Goal: Complete application form: Complete application form

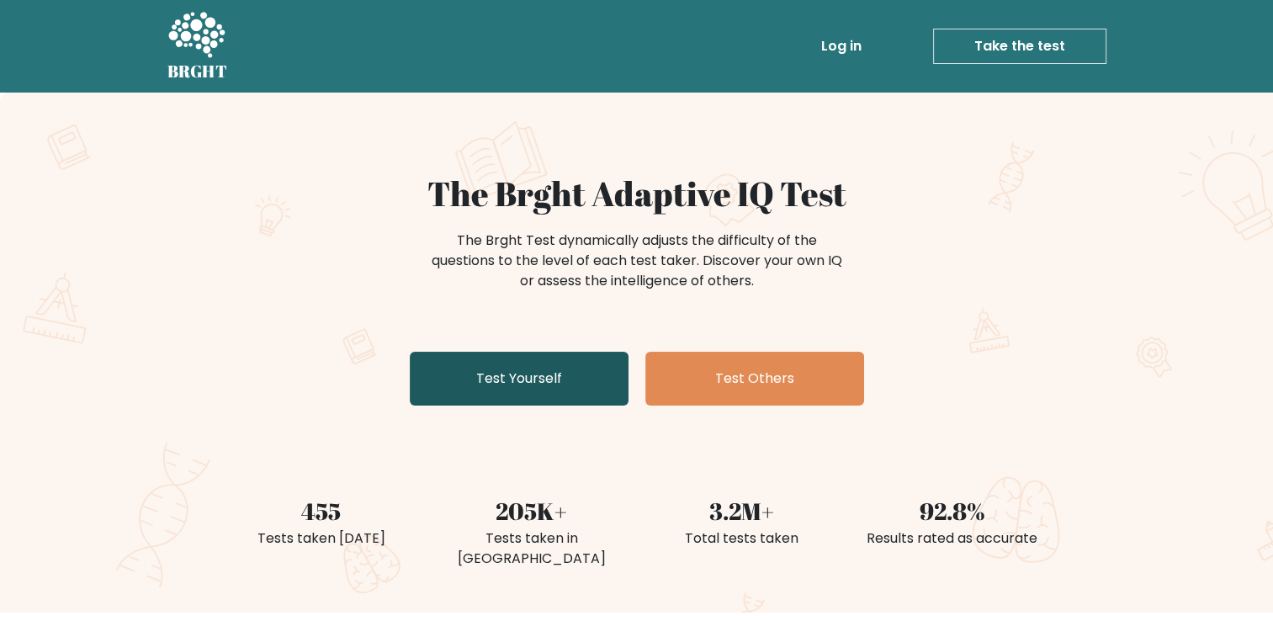
click at [524, 379] on link "Test Yourself" at bounding box center [519, 379] width 219 height 54
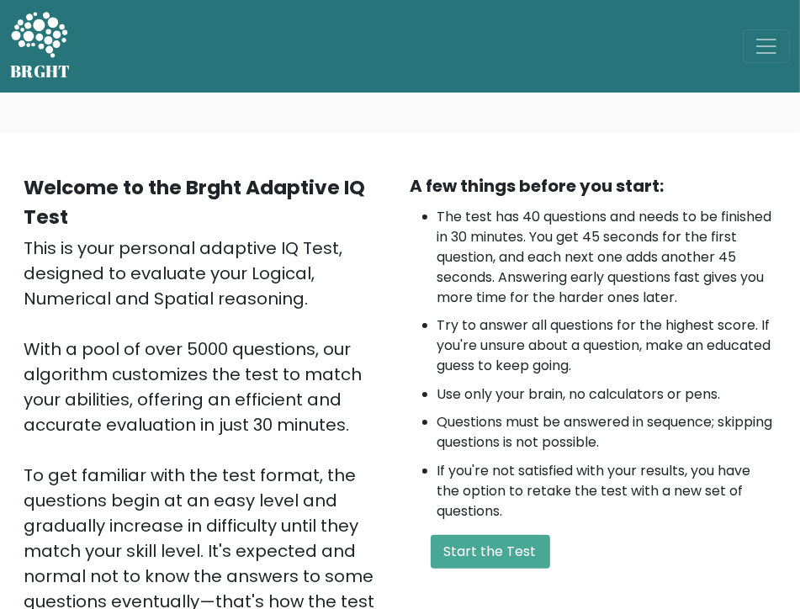
click at [686, 80] on div "BRGHT BRGHT Log in Take the test Take the test" at bounding box center [400, 46] width 800 height 79
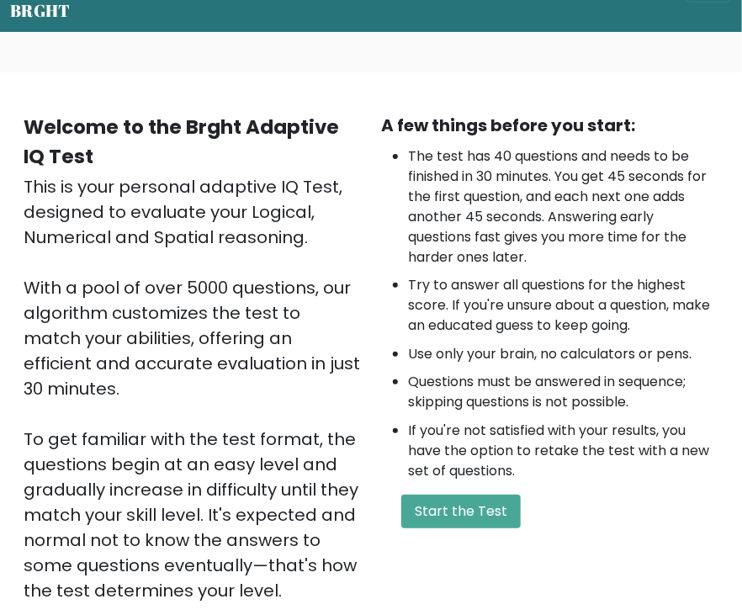
scroll to position [252, 0]
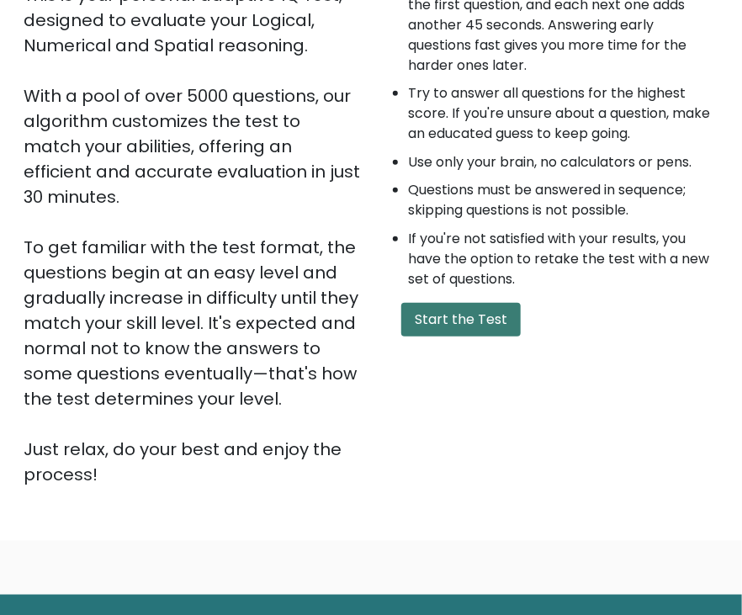
click at [477, 307] on button "Start the Test" at bounding box center [460, 320] width 119 height 34
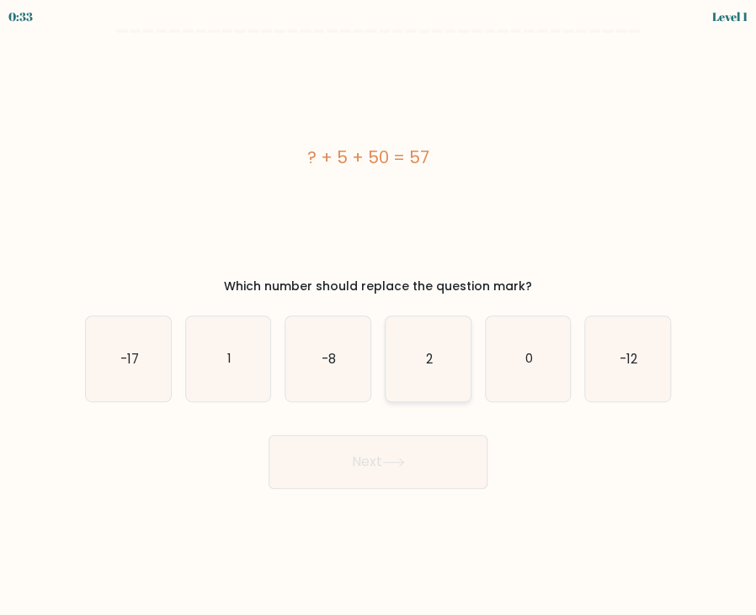
click at [425, 369] on icon "2" at bounding box center [427, 358] width 85 height 85
click at [379, 316] on input "d. 2" at bounding box center [378, 312] width 1 height 8
radio input "true"
click at [398, 460] on icon at bounding box center [393, 462] width 23 height 9
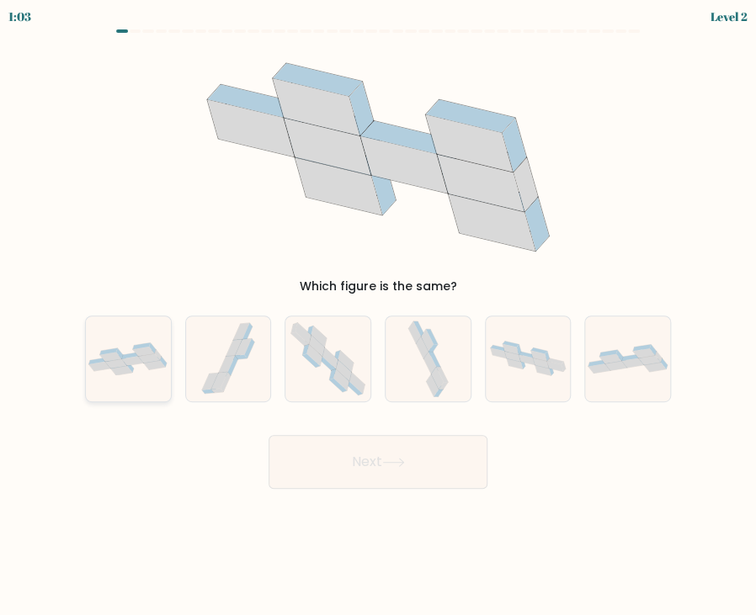
click at [135, 369] on icon at bounding box center [128, 359] width 85 height 34
click at [378, 316] on input "a." at bounding box center [378, 312] width 1 height 8
radio input "true"
click at [431, 470] on button "Next" at bounding box center [377, 462] width 219 height 54
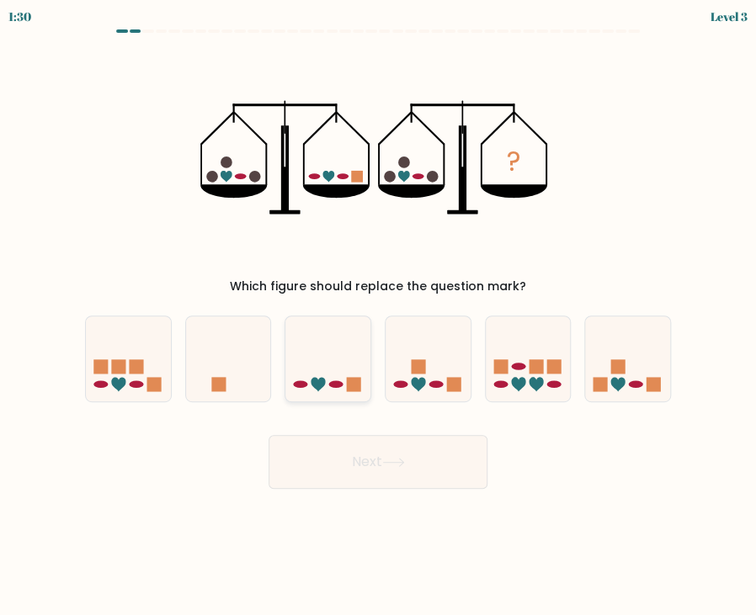
click at [343, 389] on icon at bounding box center [327, 359] width 85 height 70
click at [378, 316] on input "c." at bounding box center [378, 312] width 1 height 8
radio input "true"
click at [403, 476] on button "Next" at bounding box center [377, 462] width 219 height 54
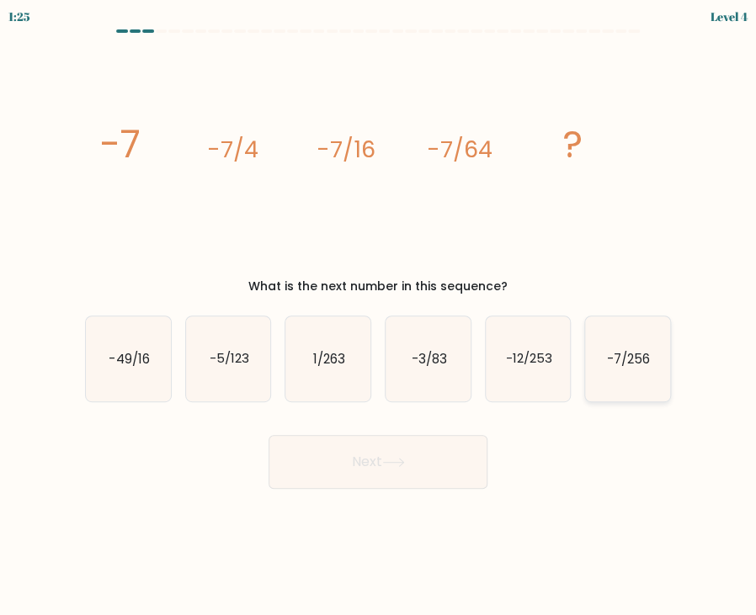
click at [630, 360] on text "-7/256" at bounding box center [628, 358] width 43 height 18
click at [379, 316] on input "f. -7/256" at bounding box center [378, 312] width 1 height 8
radio input "true"
click at [421, 470] on button "Next" at bounding box center [377, 462] width 219 height 54
click at [417, 459] on button "Next" at bounding box center [377, 462] width 219 height 54
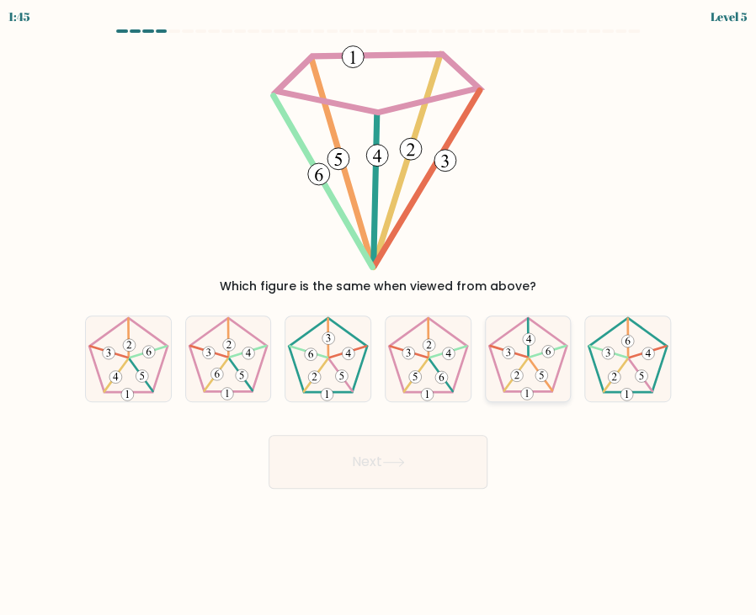
click at [554, 374] on icon at bounding box center [527, 358] width 85 height 85
click at [379, 316] on input "e." at bounding box center [378, 312] width 1 height 8
radio input "true"
click at [364, 475] on button "Next" at bounding box center [377, 462] width 219 height 54
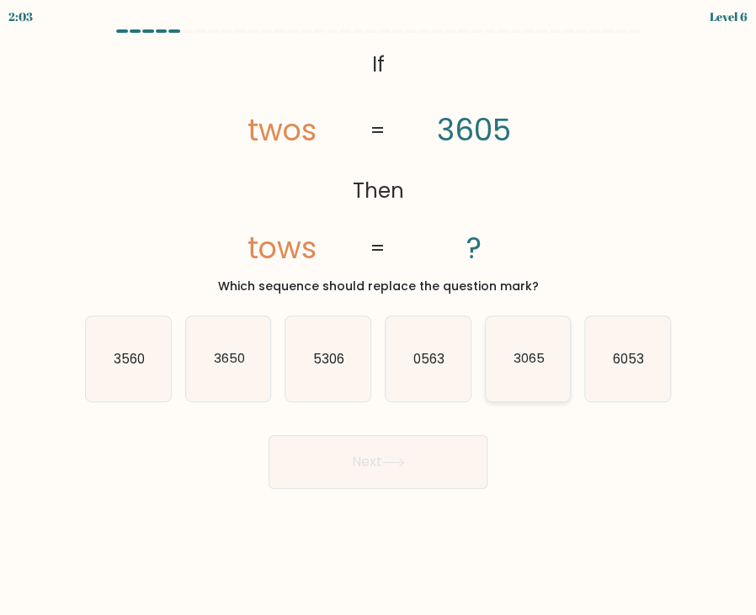
click at [528, 381] on icon "3065" at bounding box center [527, 358] width 85 height 85
click at [379, 316] on input "e. 3065" at bounding box center [378, 312] width 1 height 8
radio input "true"
click at [404, 460] on icon at bounding box center [393, 462] width 23 height 9
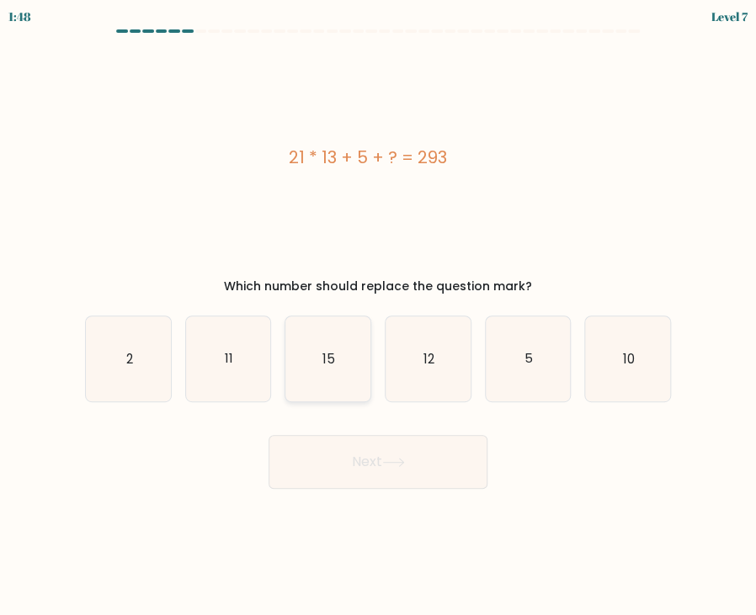
click at [314, 380] on icon "15" at bounding box center [327, 358] width 85 height 85
click at [378, 316] on input "c. 15" at bounding box center [378, 312] width 1 height 8
radio input "true"
click at [316, 464] on button "Next" at bounding box center [377, 462] width 219 height 54
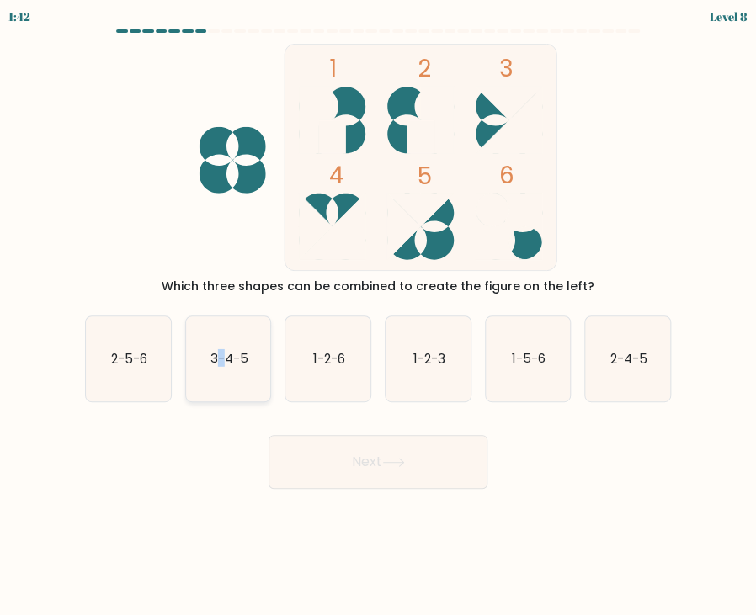
click at [222, 364] on text "3-4-5" at bounding box center [229, 358] width 38 height 18
click at [257, 379] on icon "3-4-5" at bounding box center [228, 358] width 85 height 85
click at [378, 316] on input "b. 3-4-5" at bounding box center [378, 312] width 1 height 8
radio input "true"
click at [427, 460] on button "Next" at bounding box center [377, 462] width 219 height 54
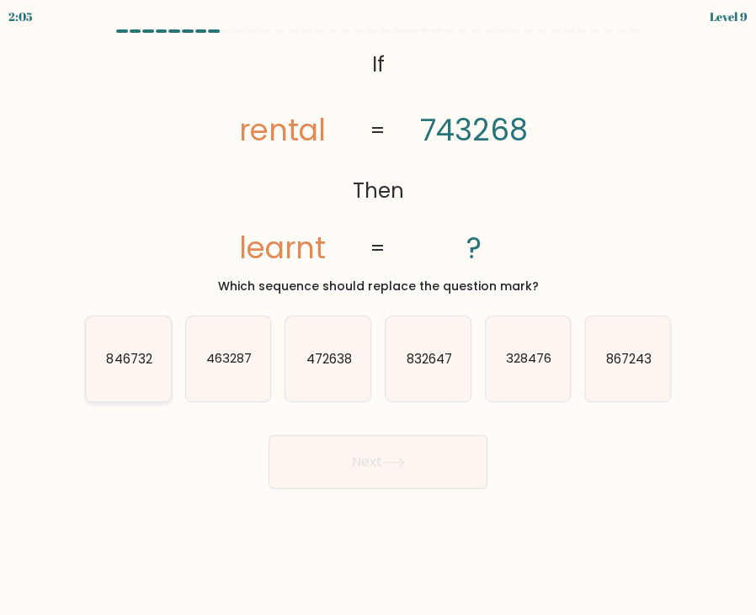
click at [151, 373] on icon "846732" at bounding box center [128, 358] width 85 height 85
click at [378, 316] on input "a. 846732" at bounding box center [378, 312] width 1 height 8
radio input "true"
click at [415, 459] on button "Next" at bounding box center [377, 462] width 219 height 54
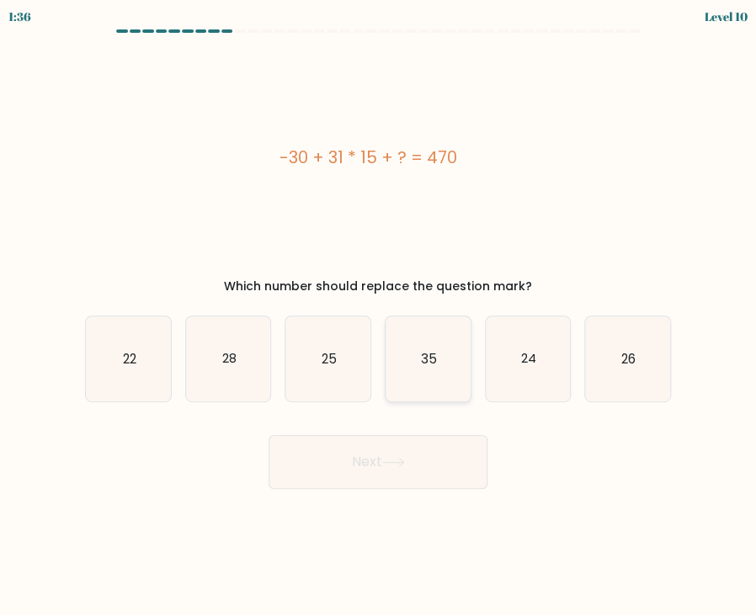
click at [437, 374] on icon "35" at bounding box center [427, 358] width 85 height 85
click at [379, 316] on input "d. 35" at bounding box center [378, 312] width 1 height 8
radio input "true"
click at [417, 465] on button "Next" at bounding box center [377, 462] width 219 height 54
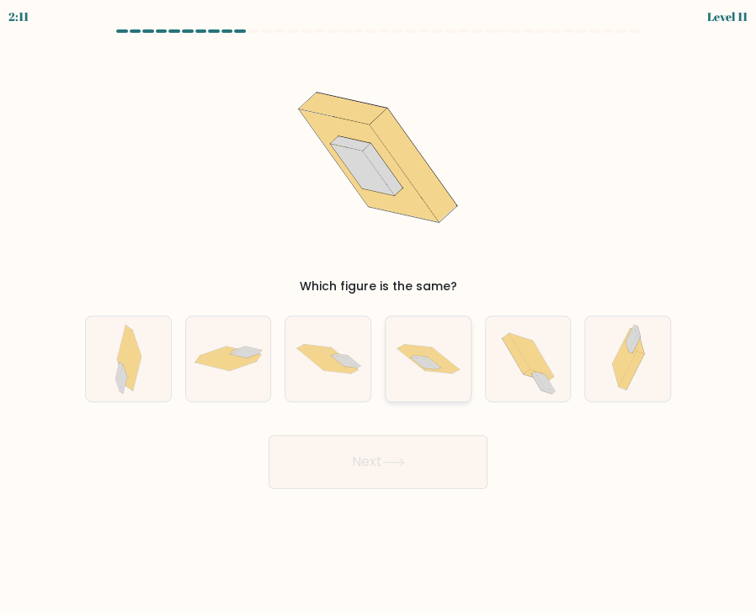
click at [427, 378] on icon at bounding box center [427, 359] width 85 height 56
click at [379, 316] on input "d." at bounding box center [378, 312] width 1 height 8
radio input "true"
click at [412, 469] on button "Next" at bounding box center [377, 462] width 219 height 54
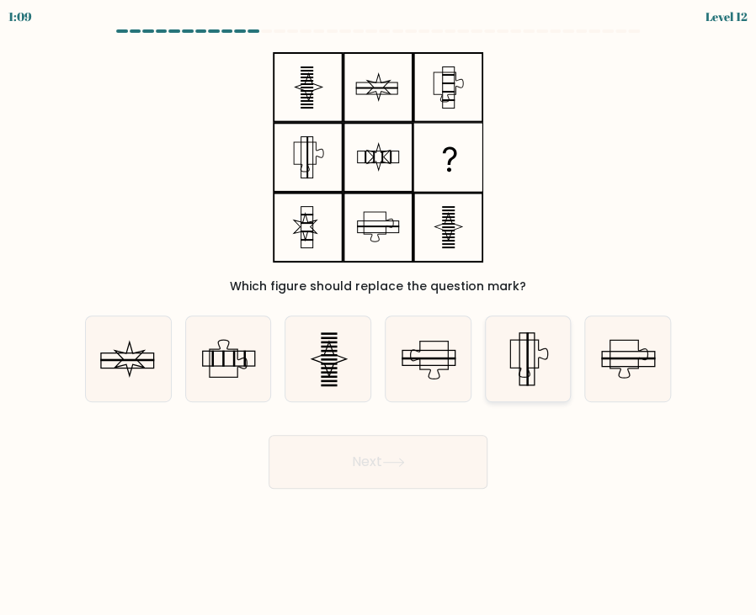
click at [517, 367] on icon at bounding box center [527, 358] width 85 height 85
click at [379, 316] on input "e." at bounding box center [378, 312] width 1 height 8
radio input "true"
click at [439, 471] on button "Next" at bounding box center [377, 462] width 219 height 54
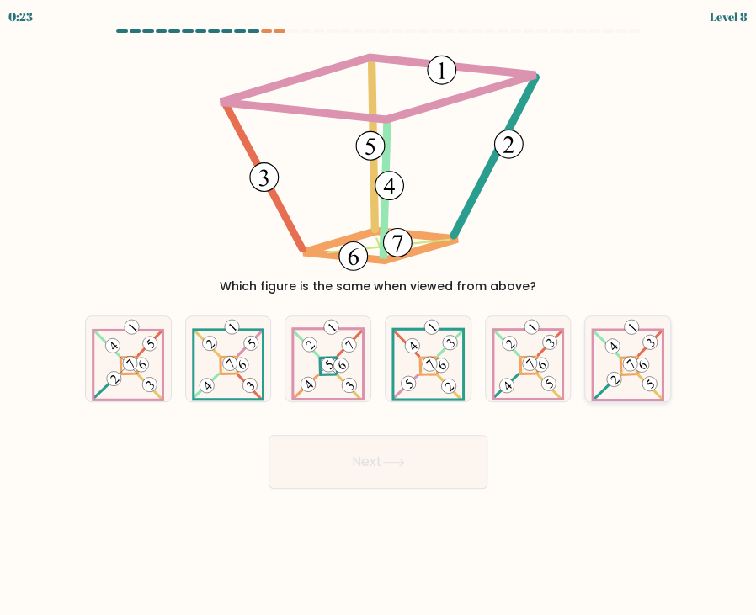
click at [633, 379] on icon at bounding box center [627, 358] width 72 height 85
click at [379, 316] on input "f." at bounding box center [378, 312] width 1 height 8
radio input "true"
click at [398, 465] on icon at bounding box center [393, 462] width 23 height 9
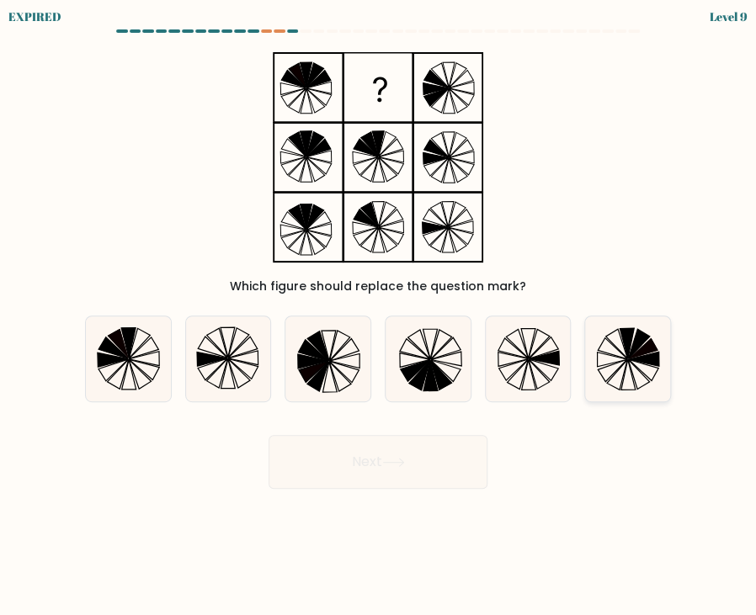
click at [611, 366] on icon at bounding box center [627, 358] width 85 height 85
click at [379, 316] on input "f." at bounding box center [378, 312] width 1 height 8
radio input "true"
click at [632, 369] on icon at bounding box center [627, 358] width 83 height 83
click at [379, 316] on input "f." at bounding box center [378, 312] width 1 height 8
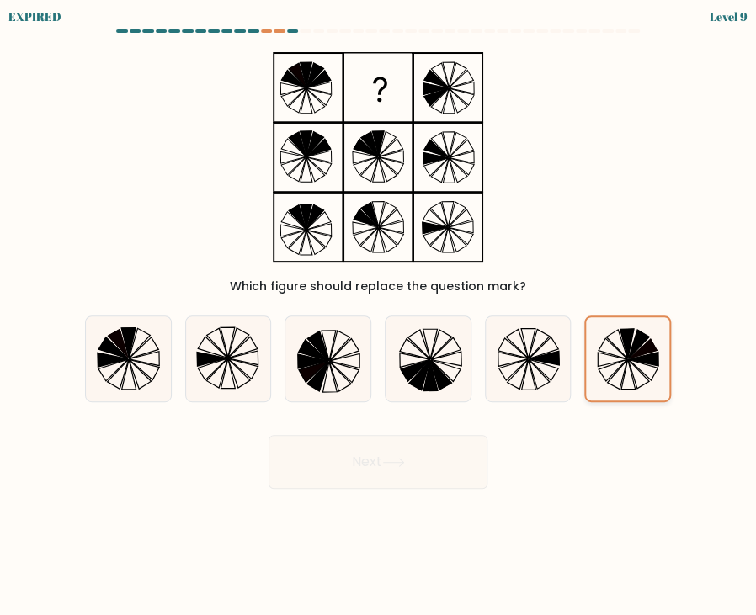
click at [631, 363] on icon at bounding box center [638, 373] width 21 height 29
click at [379, 316] on input "f." at bounding box center [378, 312] width 1 height 8
click at [630, 363] on icon at bounding box center [627, 358] width 83 height 83
click at [379, 316] on input "f." at bounding box center [378, 312] width 1 height 8
drag, startPoint x: 630, startPoint y: 363, endPoint x: 618, endPoint y: 374, distance: 16.1
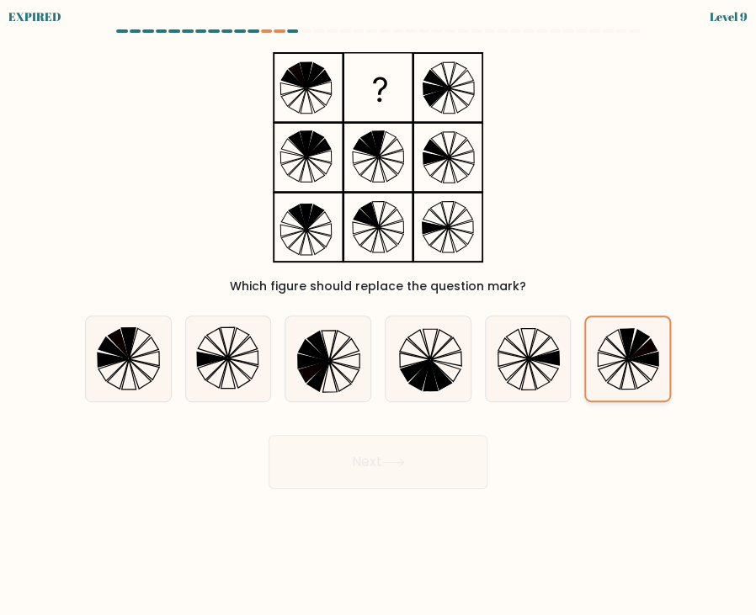
click at [618, 374] on icon at bounding box center [627, 358] width 83 height 83
click at [379, 316] on input "f." at bounding box center [378, 312] width 1 height 8
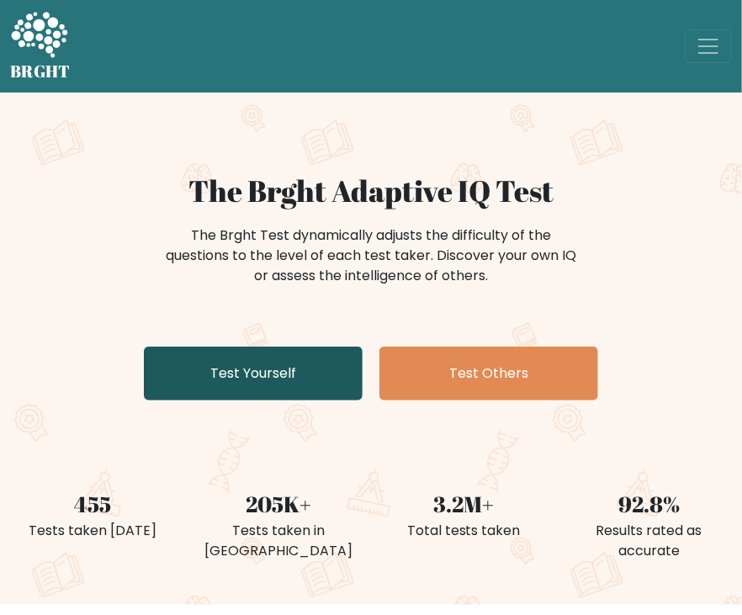
click at [248, 364] on link "Test Yourself" at bounding box center [253, 374] width 219 height 54
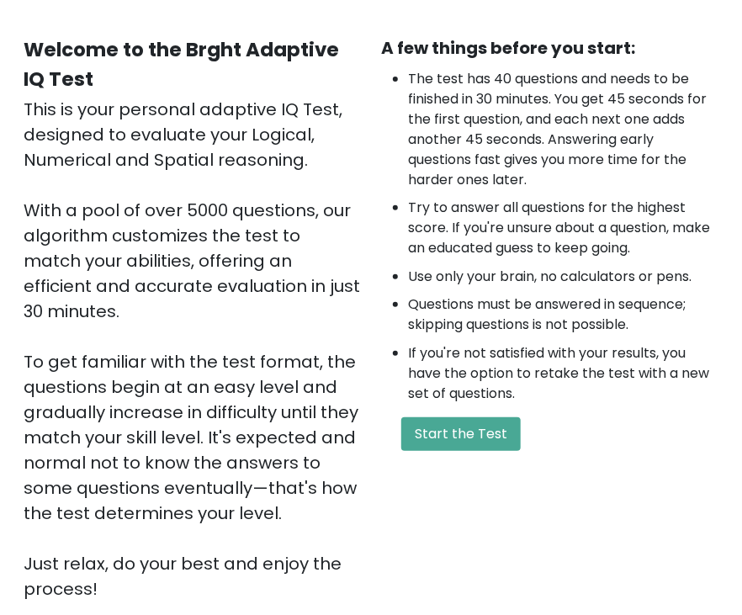
scroll to position [168, 0]
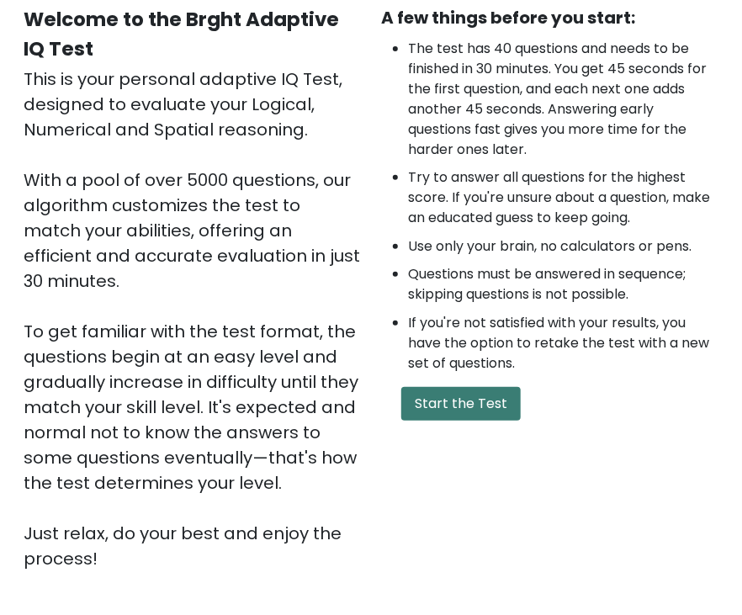
click at [480, 406] on button "Start the Test" at bounding box center [460, 404] width 119 height 34
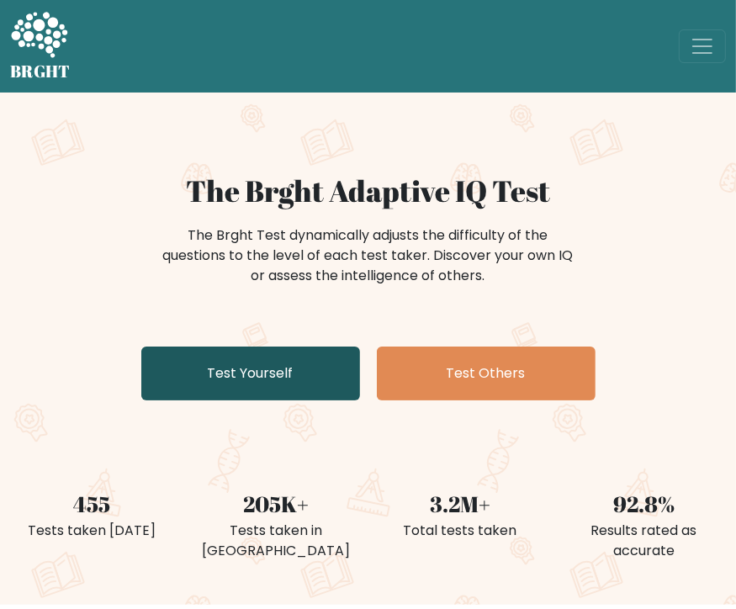
click at [249, 373] on link "Test Yourself" at bounding box center [250, 374] width 219 height 54
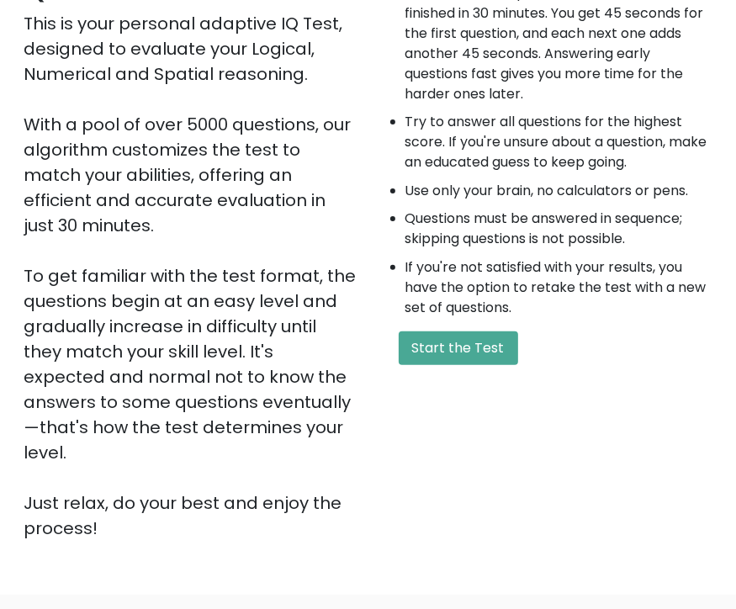
scroll to position [415, 0]
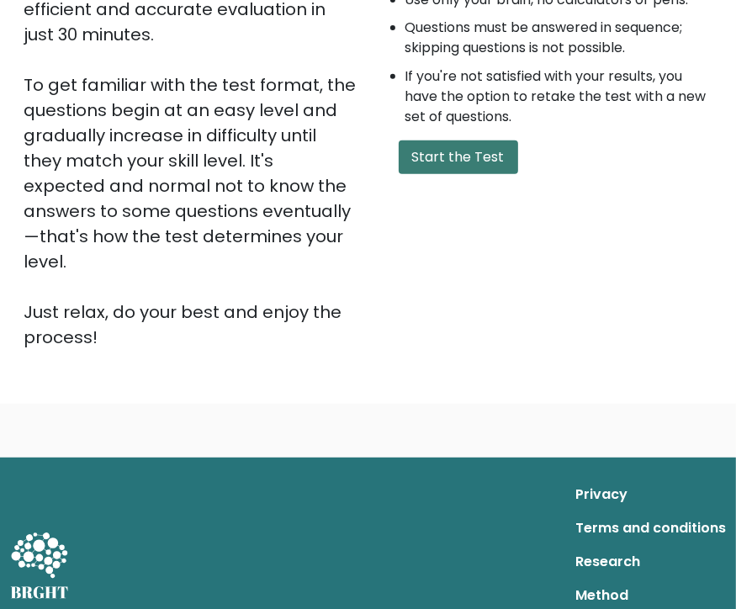
click at [446, 151] on button "Start the Test" at bounding box center [458, 158] width 119 height 34
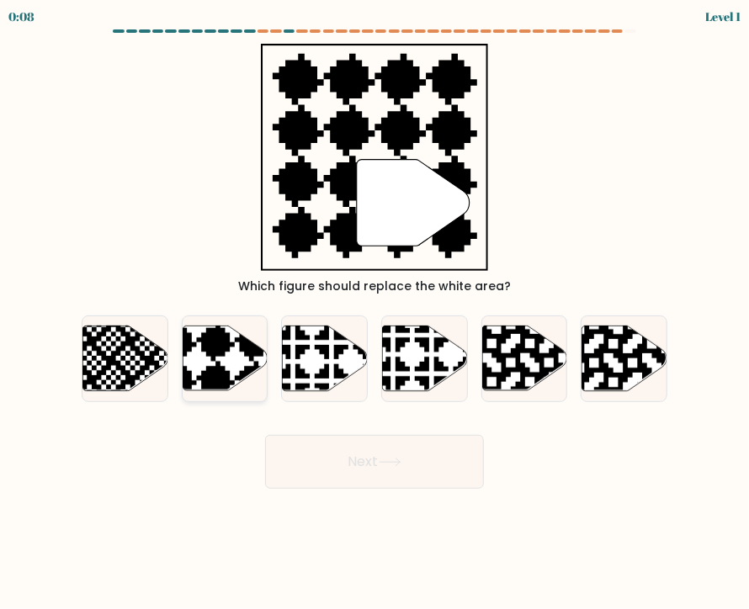
click at [217, 375] on icon at bounding box center [196, 324] width 154 height 154
click at [374, 313] on input "b." at bounding box center [374, 309] width 1 height 8
radio input "true"
click at [421, 463] on button "Next" at bounding box center [374, 462] width 219 height 54
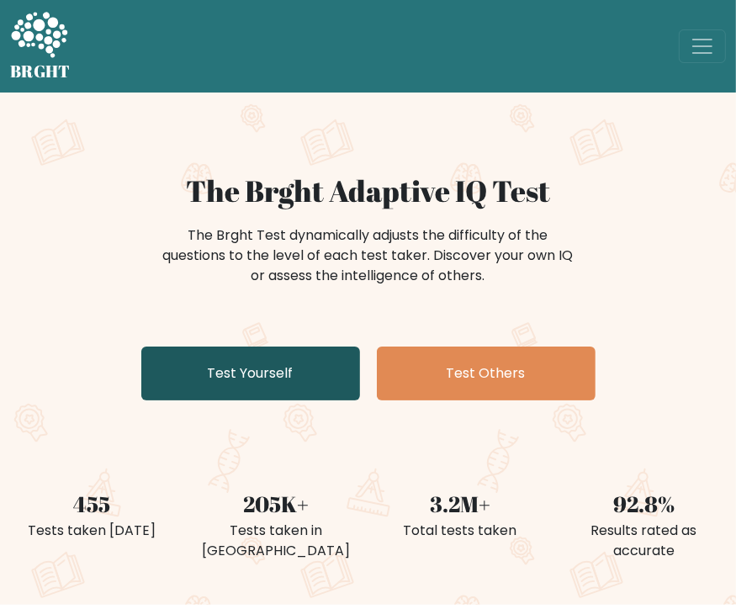
click at [287, 379] on link "Test Yourself" at bounding box center [250, 374] width 219 height 54
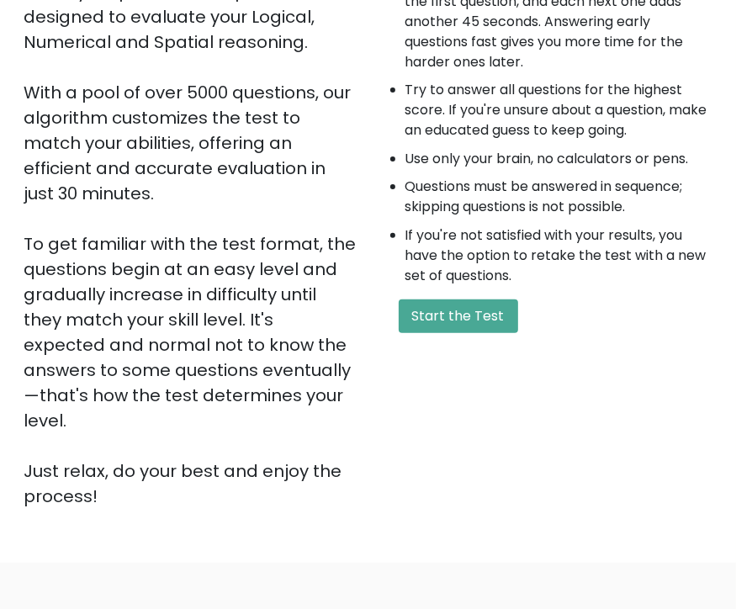
scroll to position [337, 0]
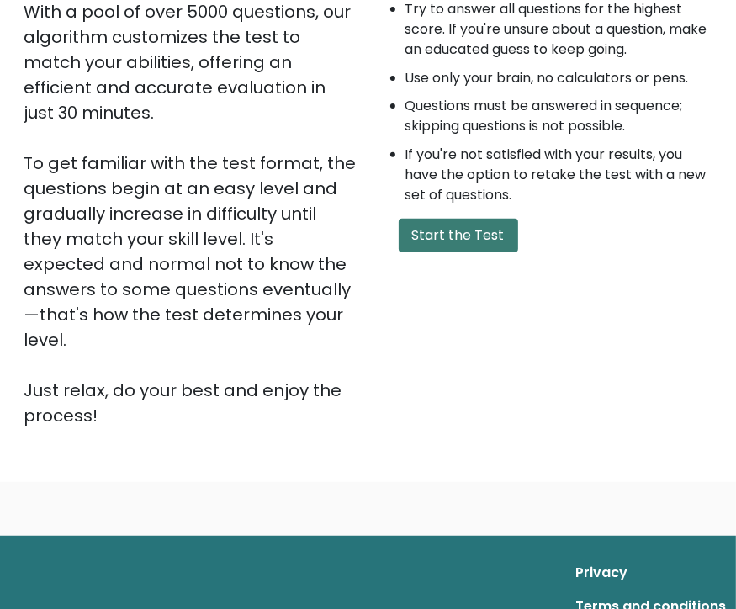
click at [456, 227] on button "Start the Test" at bounding box center [458, 236] width 119 height 34
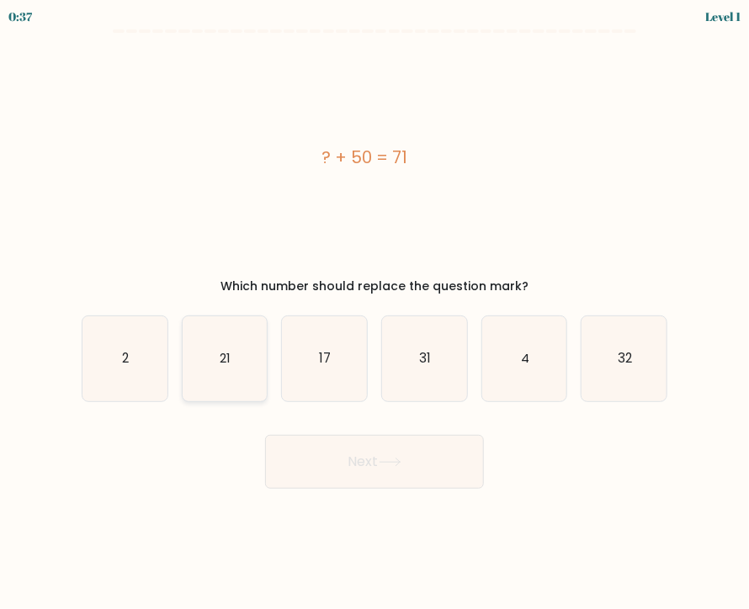
click at [226, 372] on icon "21" at bounding box center [225, 358] width 85 height 85
click at [374, 313] on input "b. 21" at bounding box center [374, 309] width 1 height 8
radio input "true"
click at [441, 462] on button "Next" at bounding box center [374, 462] width 219 height 54
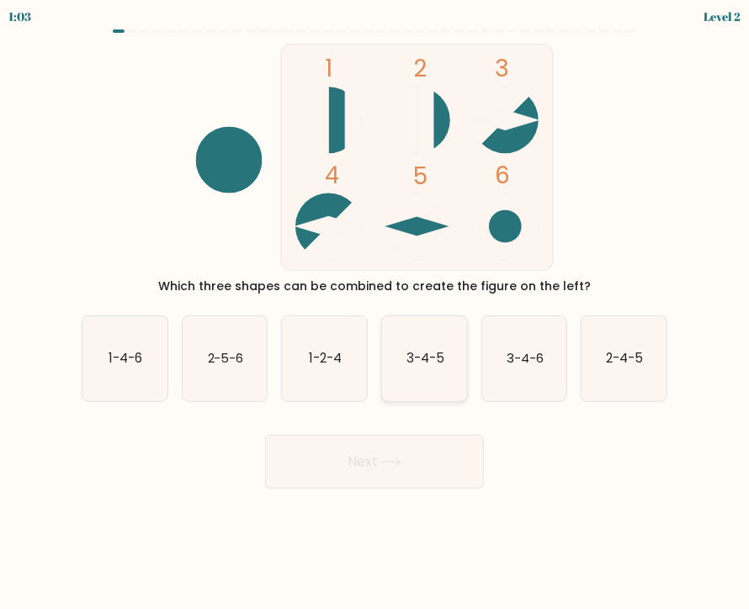
click at [422, 362] on text "3-4-5" at bounding box center [425, 358] width 38 height 18
click at [375, 313] on input "d. 3-4-5" at bounding box center [374, 309] width 1 height 8
radio input "true"
click at [408, 460] on button "Next" at bounding box center [374, 462] width 219 height 54
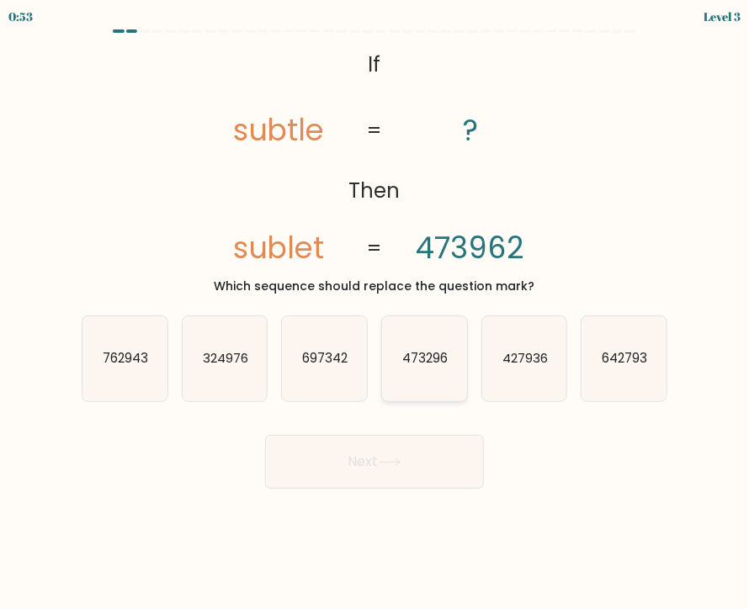
click at [422, 366] on text "473296" at bounding box center [424, 358] width 45 height 18
click at [375, 313] on input "d. 473296" at bounding box center [374, 309] width 1 height 8
radio input "true"
click at [410, 458] on button "Next" at bounding box center [374, 462] width 219 height 54
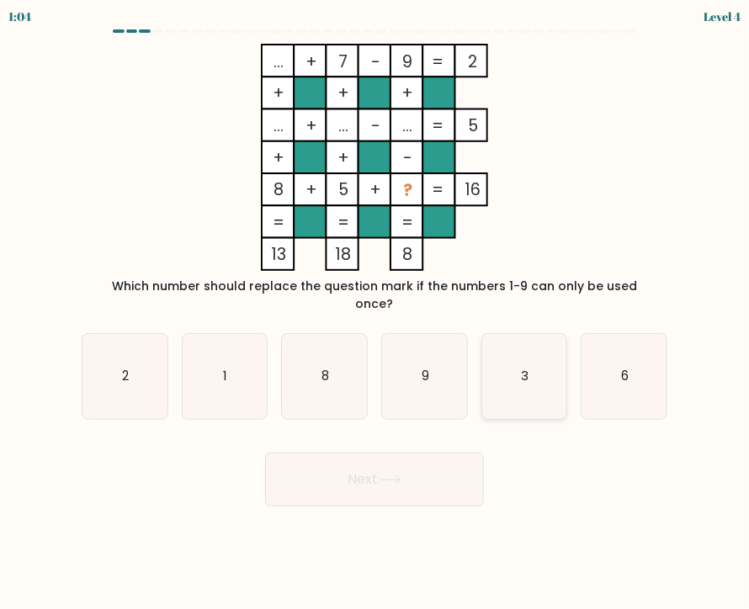
click at [532, 364] on icon "3" at bounding box center [524, 376] width 85 height 85
click at [375, 313] on input "e. 3" at bounding box center [374, 309] width 1 height 8
radio input "true"
click at [401, 475] on icon at bounding box center [390, 479] width 23 height 9
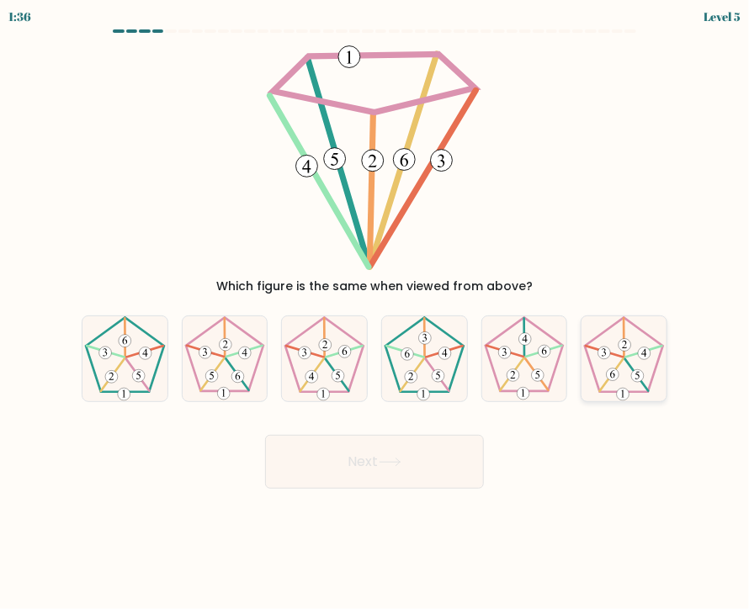
click at [629, 377] on icon at bounding box center [623, 358] width 85 height 85
click at [375, 313] on input "f." at bounding box center [374, 309] width 1 height 8
radio input "true"
click at [388, 460] on icon at bounding box center [390, 462] width 23 height 9
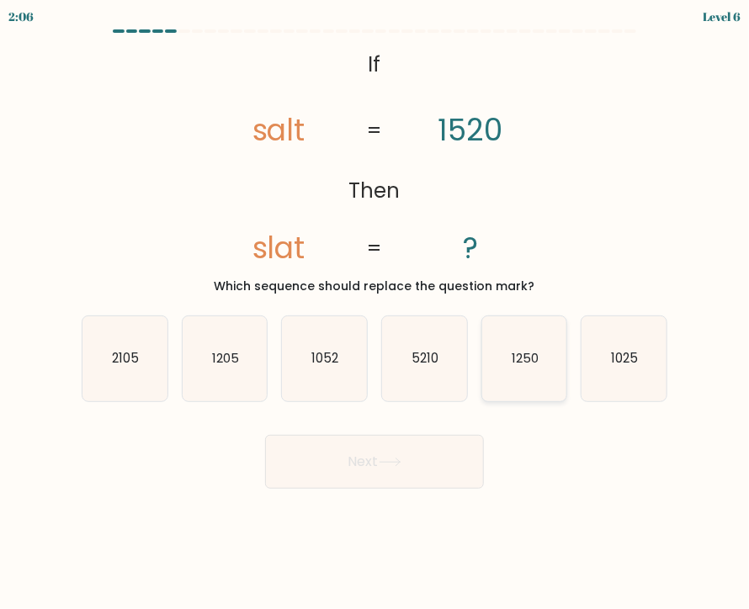
click at [522, 374] on icon "1250" at bounding box center [524, 358] width 85 height 85
click at [375, 313] on input "e. 1250" at bounding box center [374, 309] width 1 height 8
radio input "true"
click at [355, 480] on button "Next" at bounding box center [374, 462] width 219 height 54
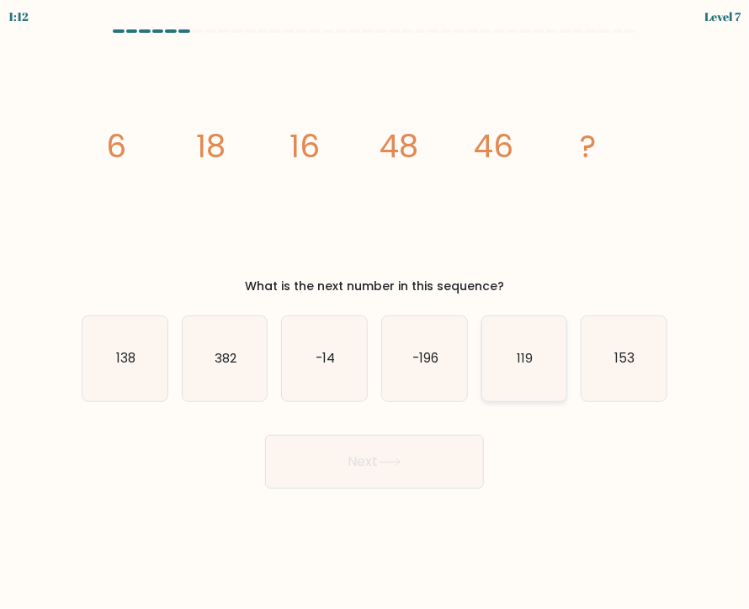
click at [535, 380] on icon "119" at bounding box center [524, 358] width 85 height 85
click at [375, 313] on input "e. 119" at bounding box center [374, 309] width 1 height 8
radio input "true"
click at [404, 467] on button "Next" at bounding box center [374, 462] width 219 height 54
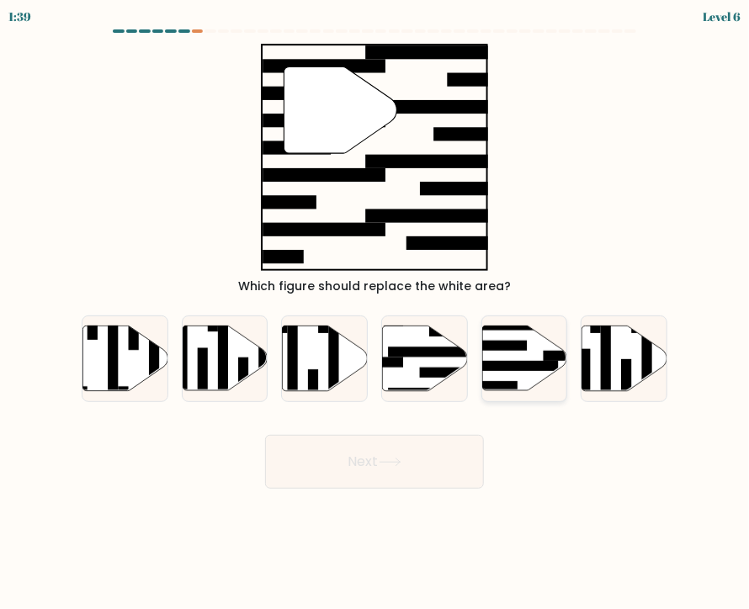
click at [503, 365] on rect at bounding box center [512, 366] width 93 height 10
click at [375, 313] on input "e." at bounding box center [374, 309] width 1 height 8
radio input "true"
click at [439, 464] on button "Next" at bounding box center [374, 462] width 219 height 54
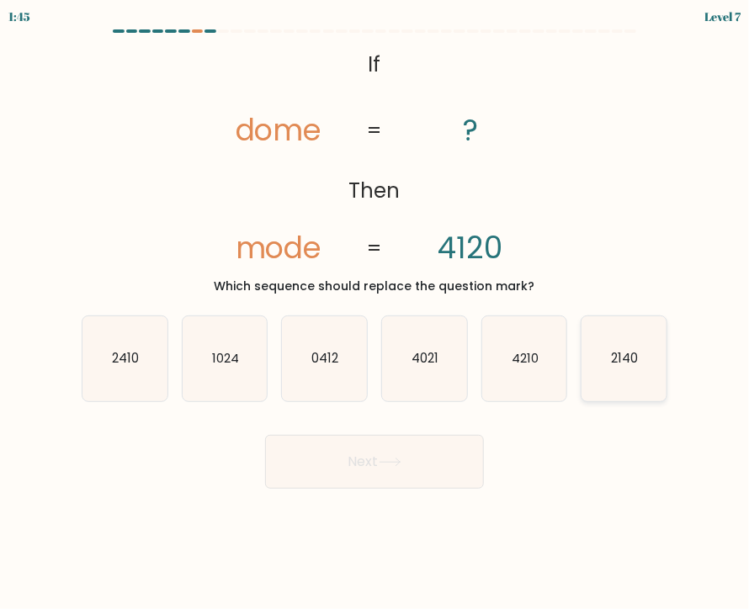
click at [639, 354] on icon "2140" at bounding box center [623, 358] width 85 height 85
click at [375, 313] on input "f. 2140" at bounding box center [374, 309] width 1 height 8
radio input "true"
click at [404, 448] on button "Next" at bounding box center [374, 462] width 219 height 54
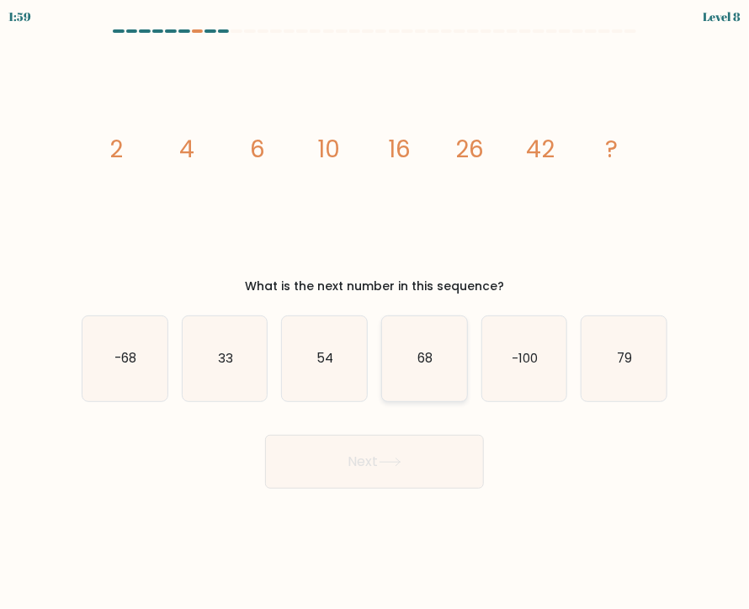
click at [417, 371] on icon "68" at bounding box center [424, 358] width 85 height 85
click at [375, 313] on input "d. 68" at bounding box center [374, 309] width 1 height 8
radio input "true"
click at [424, 477] on button "Next" at bounding box center [374, 462] width 219 height 54
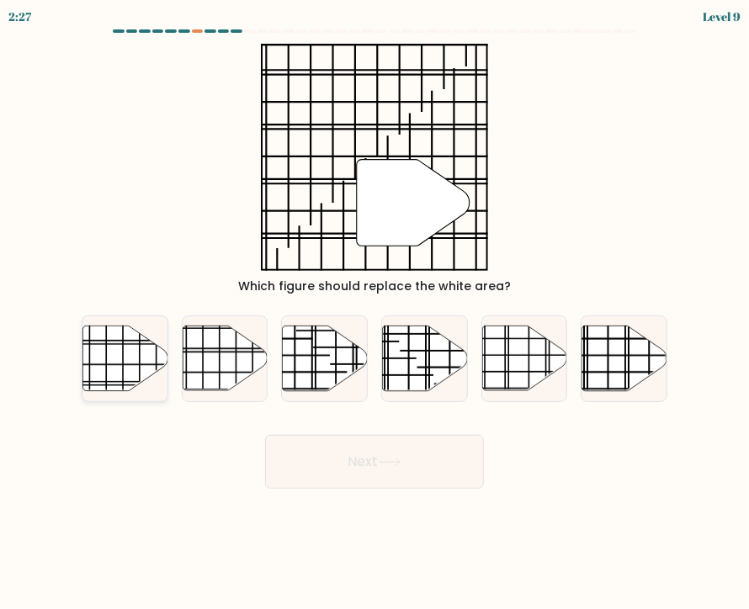
click at [129, 359] on icon at bounding box center [124, 358] width 85 height 65
click at [374, 313] on input "a." at bounding box center [374, 309] width 1 height 8
radio input "true"
click at [437, 459] on button "Next" at bounding box center [374, 462] width 219 height 54
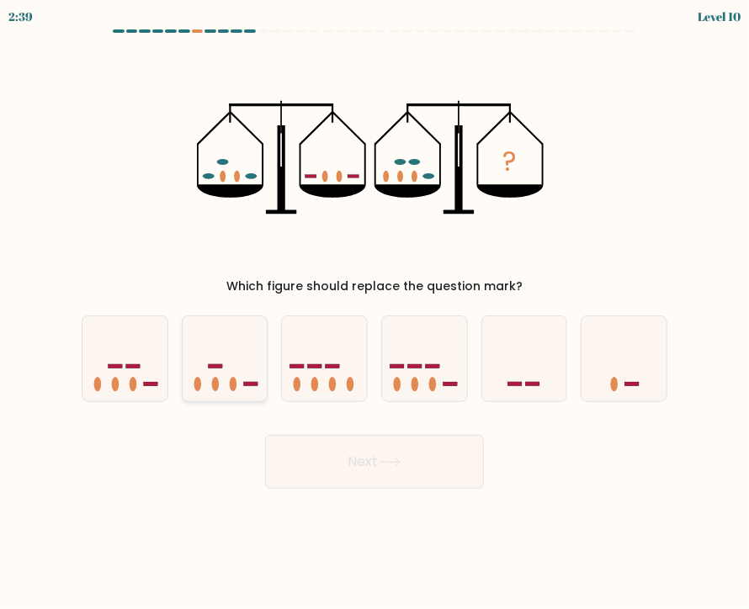
click at [241, 390] on icon at bounding box center [225, 359] width 85 height 70
click at [374, 313] on input "b." at bounding box center [374, 309] width 1 height 8
radio input "true"
click at [400, 464] on icon at bounding box center [390, 462] width 23 height 9
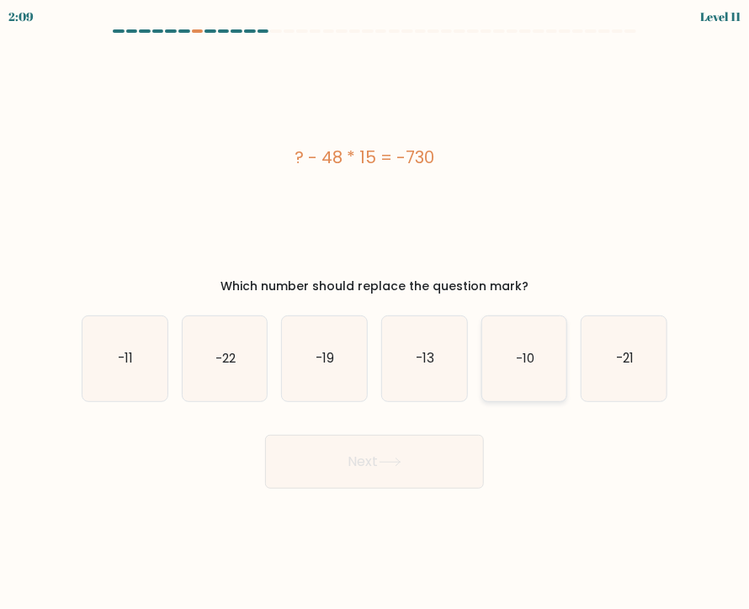
click at [532, 373] on icon "-10" at bounding box center [524, 358] width 85 height 85
click at [375, 313] on input "e. -10" at bounding box center [374, 309] width 1 height 8
radio input "true"
click at [363, 474] on button "Next" at bounding box center [374, 462] width 219 height 54
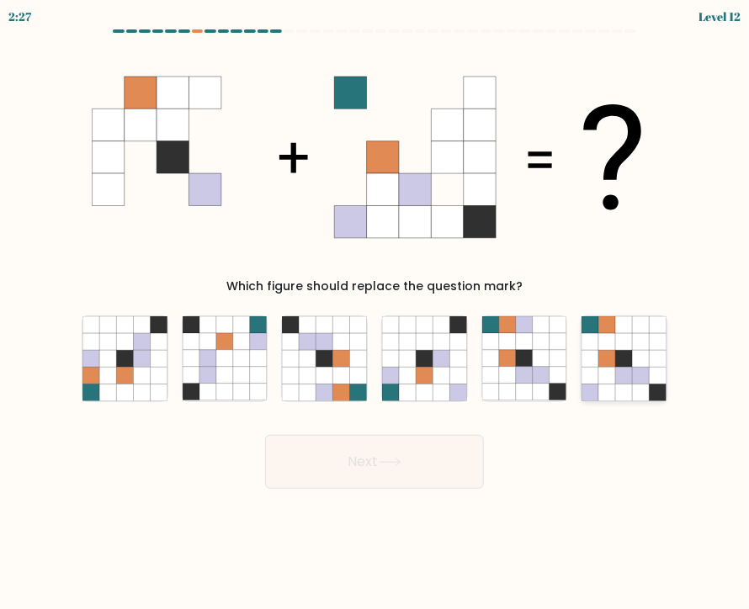
click at [616, 386] on icon at bounding box center [624, 392] width 17 height 17
click at [375, 313] on input "f." at bounding box center [374, 309] width 1 height 8
radio input "true"
click at [416, 457] on button "Next" at bounding box center [374, 462] width 219 height 54
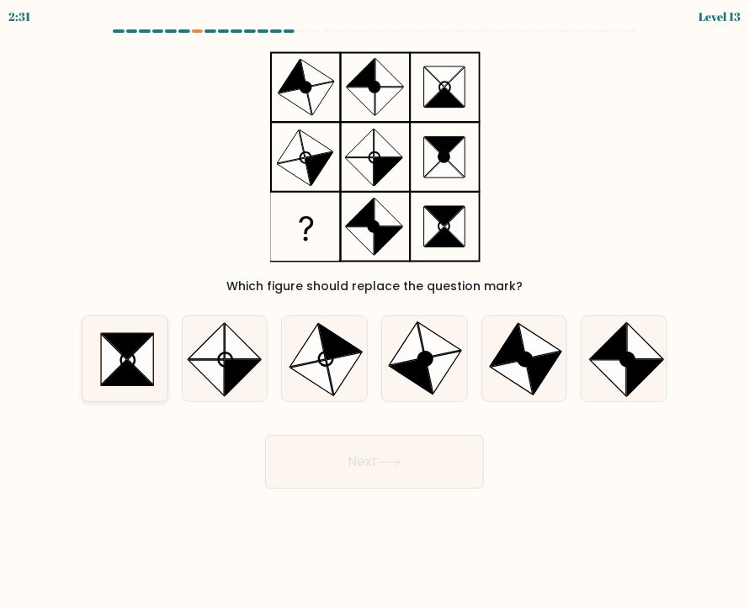
click at [131, 363] on icon at bounding box center [140, 359] width 25 height 50
click at [374, 313] on input "a." at bounding box center [374, 309] width 1 height 8
radio input "true"
click at [424, 459] on button "Next" at bounding box center [374, 462] width 219 height 54
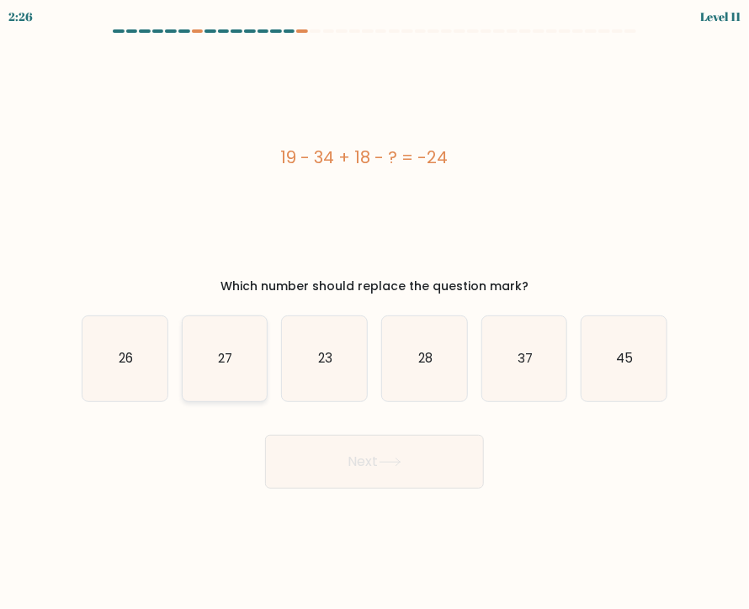
click at [225, 365] on text "27" at bounding box center [225, 358] width 14 height 18
click at [374, 313] on input "b. 27" at bounding box center [374, 309] width 1 height 8
radio input "true"
click at [333, 456] on button "Next" at bounding box center [374, 462] width 219 height 54
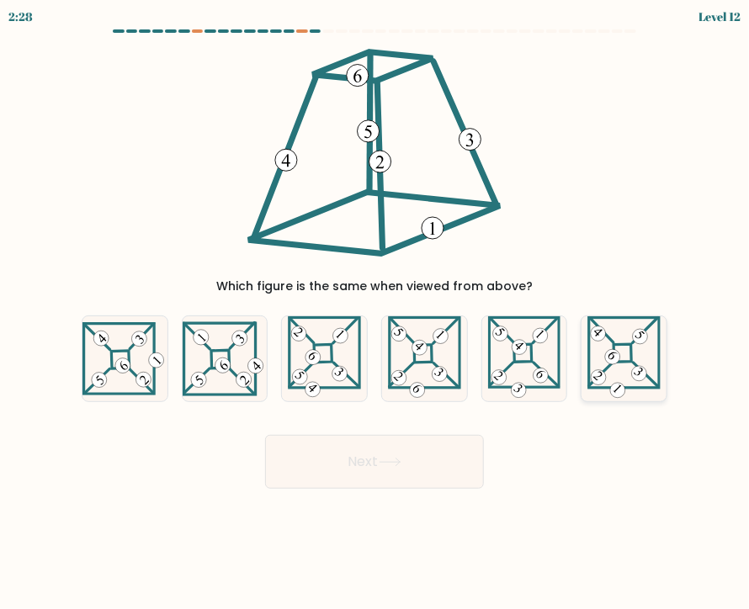
click at [631, 378] on icon at bounding box center [623, 358] width 73 height 85
click at [375, 313] on input "f." at bounding box center [374, 309] width 1 height 8
radio input "true"
click at [386, 464] on icon at bounding box center [390, 462] width 23 height 9
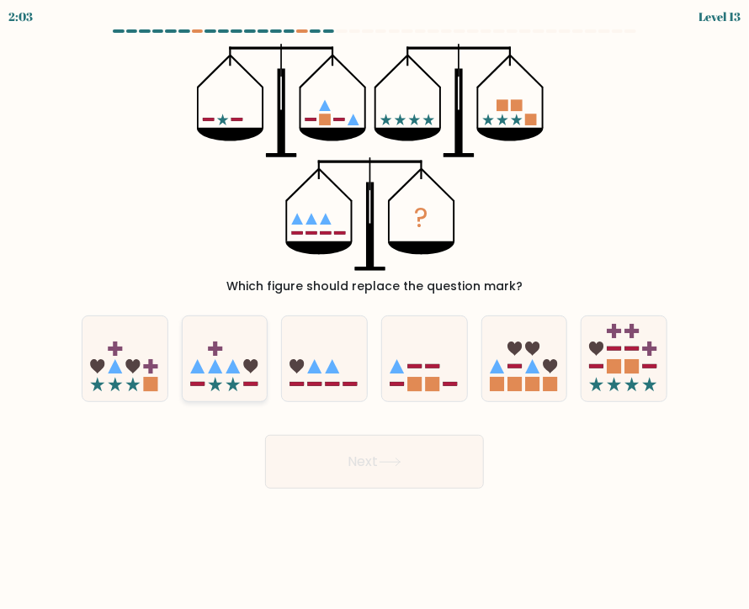
click at [227, 386] on icon at bounding box center [225, 359] width 85 height 70
click at [374, 313] on input "b." at bounding box center [374, 309] width 1 height 8
radio input "true"
click at [409, 459] on button "Next" at bounding box center [374, 462] width 219 height 54
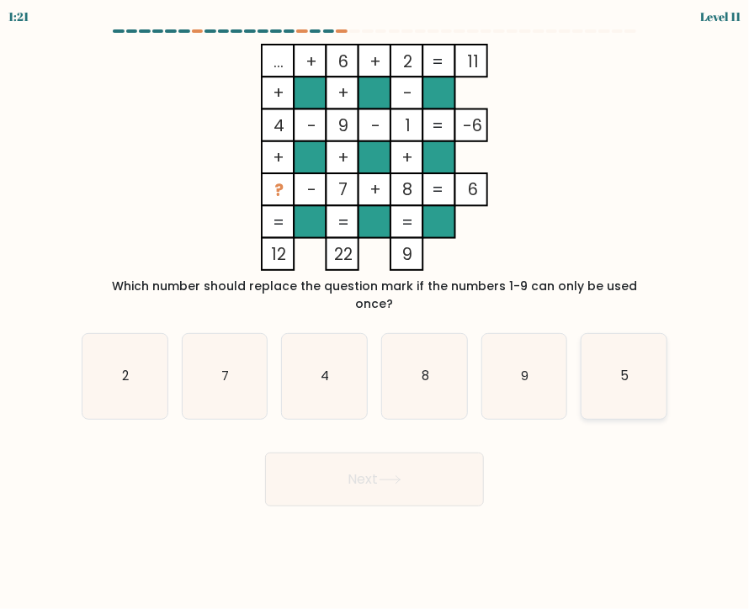
click at [639, 374] on icon "5" at bounding box center [623, 376] width 85 height 85
click at [375, 313] on input "f. 5" at bounding box center [374, 309] width 1 height 8
radio input "true"
click at [449, 477] on button "Next" at bounding box center [374, 480] width 219 height 54
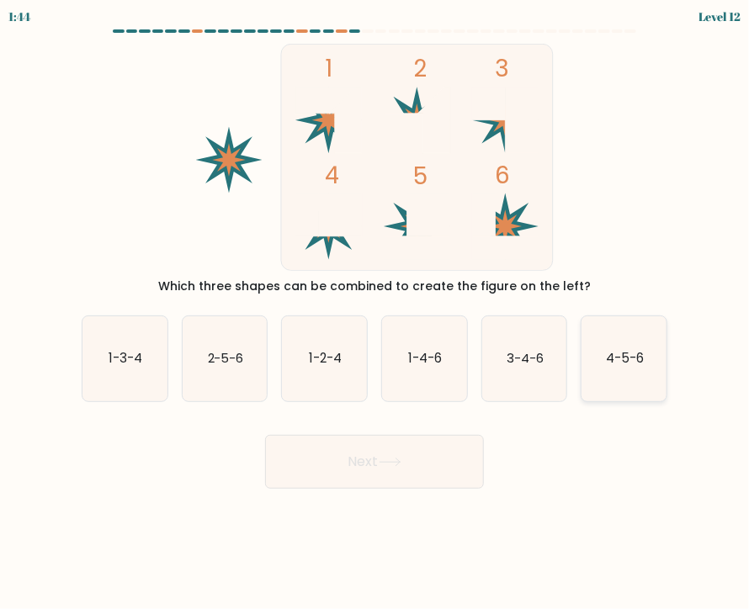
click at [634, 358] on text "4-5-6" at bounding box center [625, 358] width 38 height 18
click at [375, 313] on input "f. 4-5-6" at bounding box center [374, 309] width 1 height 8
radio input "true"
click at [414, 457] on button "Next" at bounding box center [374, 462] width 219 height 54
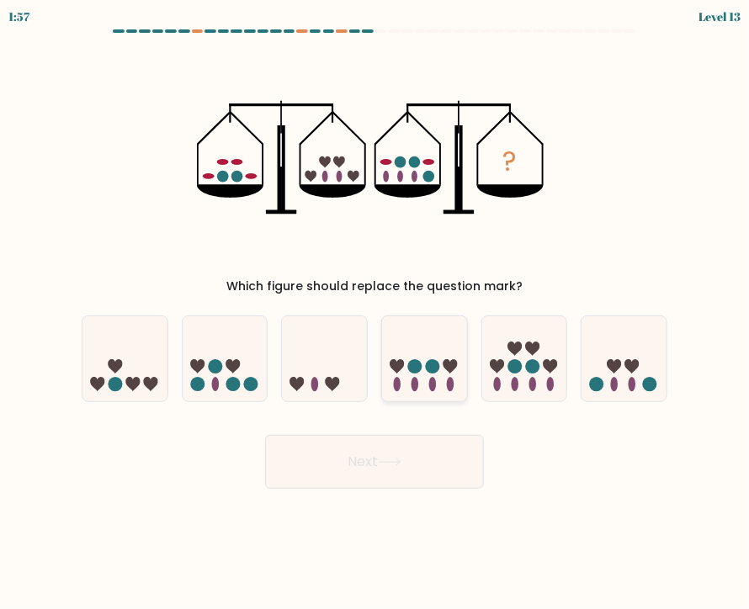
click at [416, 384] on ellipse at bounding box center [415, 384] width 8 height 14
click at [375, 313] on input "d." at bounding box center [374, 309] width 1 height 8
radio input "true"
click at [417, 458] on button "Next" at bounding box center [374, 462] width 219 height 54
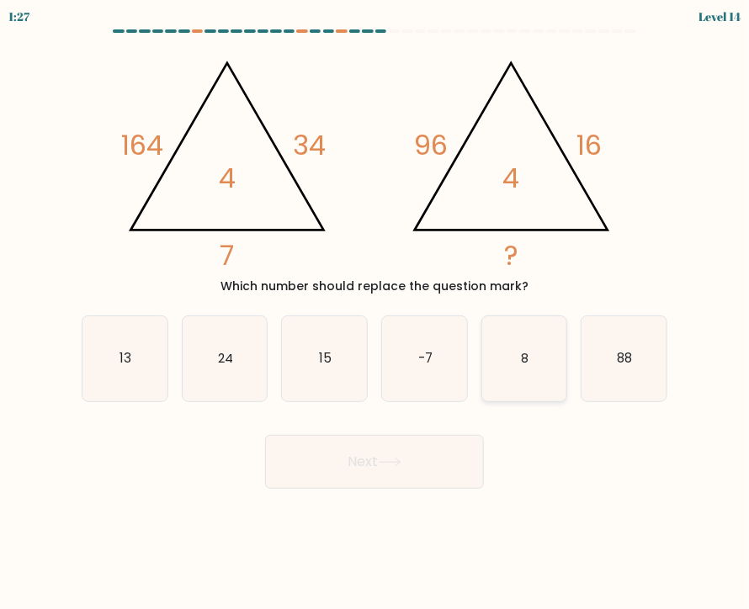
click at [538, 372] on icon "8" at bounding box center [524, 358] width 85 height 85
click at [375, 313] on input "e. 8" at bounding box center [374, 309] width 1 height 8
radio input "true"
click at [401, 458] on icon at bounding box center [390, 462] width 23 height 9
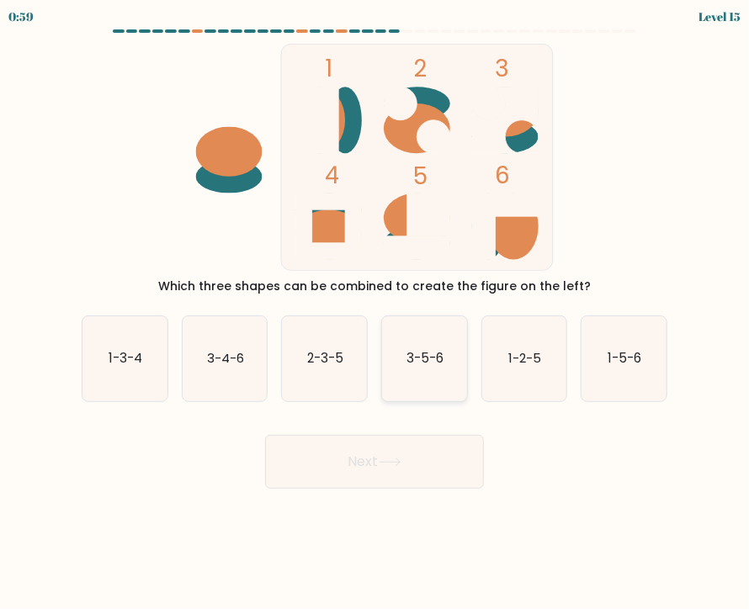
click at [411, 382] on icon "3-5-6" at bounding box center [424, 358] width 85 height 85
click at [375, 313] on input "d. 3-5-6" at bounding box center [374, 309] width 1 height 8
radio input "true"
click at [417, 471] on button "Next" at bounding box center [374, 462] width 219 height 54
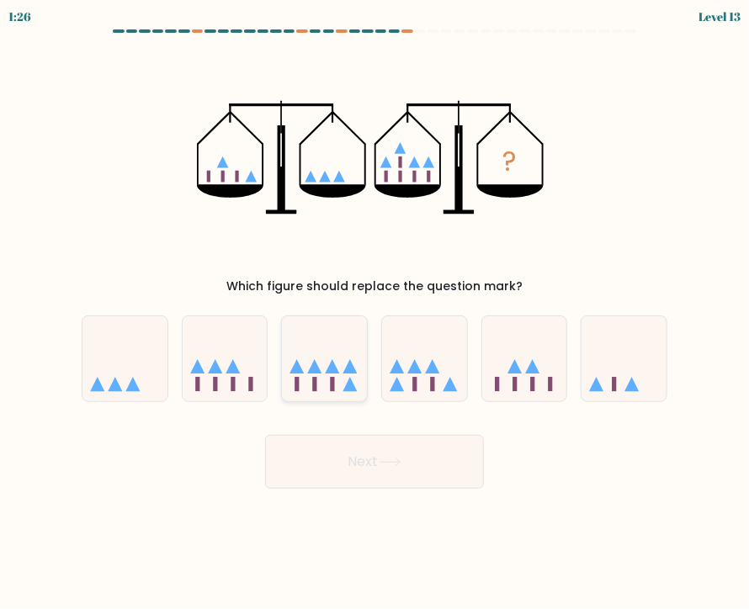
click at [337, 379] on icon at bounding box center [324, 359] width 85 height 70
click at [374, 313] on input "c." at bounding box center [374, 309] width 1 height 8
radio input "true"
click at [399, 467] on icon at bounding box center [390, 462] width 23 height 9
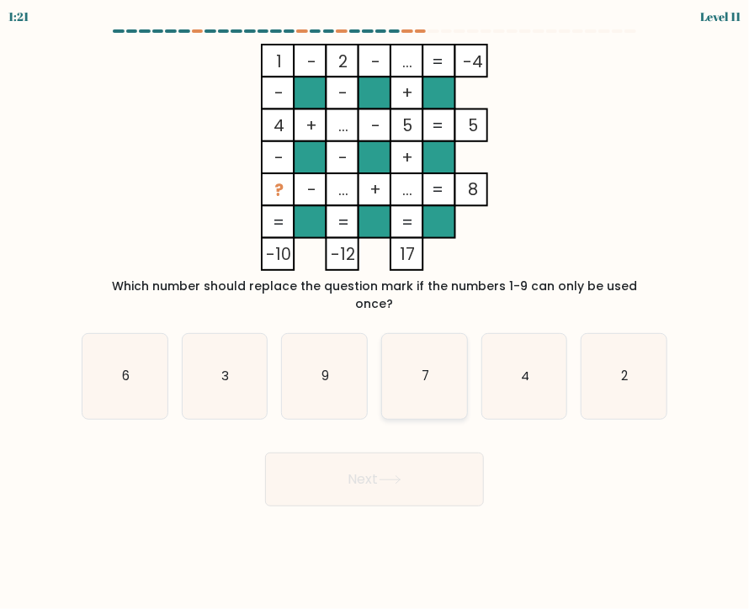
click at [441, 359] on icon "7" at bounding box center [424, 376] width 85 height 85
click at [375, 313] on input "d. 7" at bounding box center [374, 309] width 1 height 8
radio input "true"
click at [437, 453] on button "Next" at bounding box center [374, 480] width 219 height 54
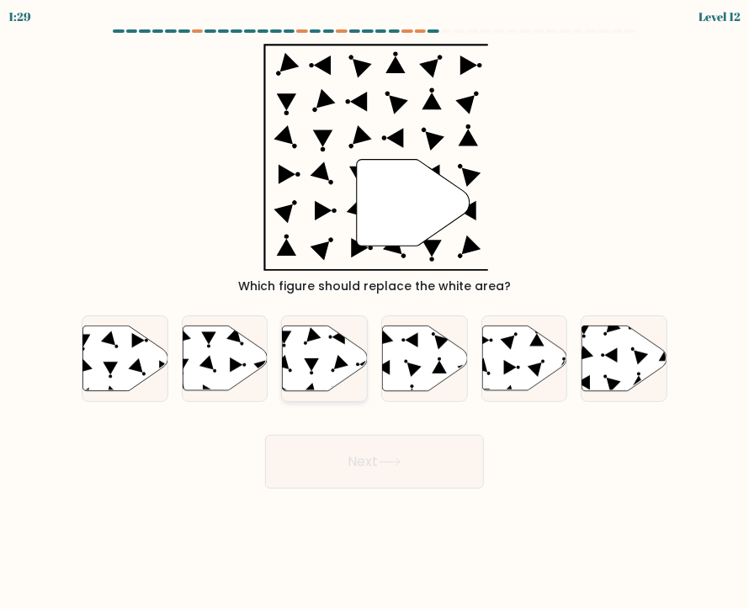
click at [310, 373] on icon at bounding box center [325, 358] width 85 height 65
click at [374, 313] on input "c." at bounding box center [374, 309] width 1 height 8
radio input "true"
click at [374, 467] on button "Next" at bounding box center [374, 462] width 219 height 54
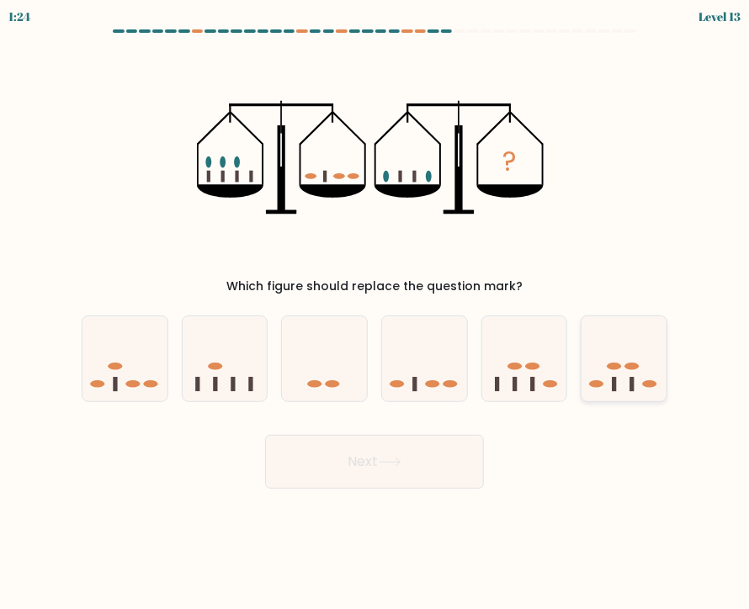
click at [613, 391] on rect at bounding box center [615, 384] width 4 height 14
click at [375, 313] on input "f." at bounding box center [374, 309] width 1 height 8
radio input "true"
click at [427, 463] on button "Next" at bounding box center [374, 462] width 219 height 54
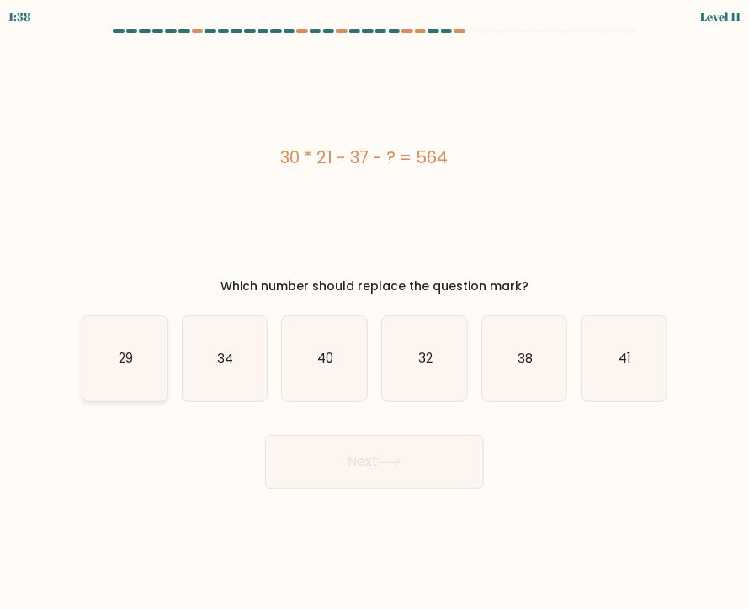
click at [143, 341] on icon "29" at bounding box center [124, 358] width 85 height 85
click at [374, 313] on input "a. 29" at bounding box center [374, 309] width 1 height 8
radio input "true"
click at [384, 458] on icon at bounding box center [390, 462] width 23 height 9
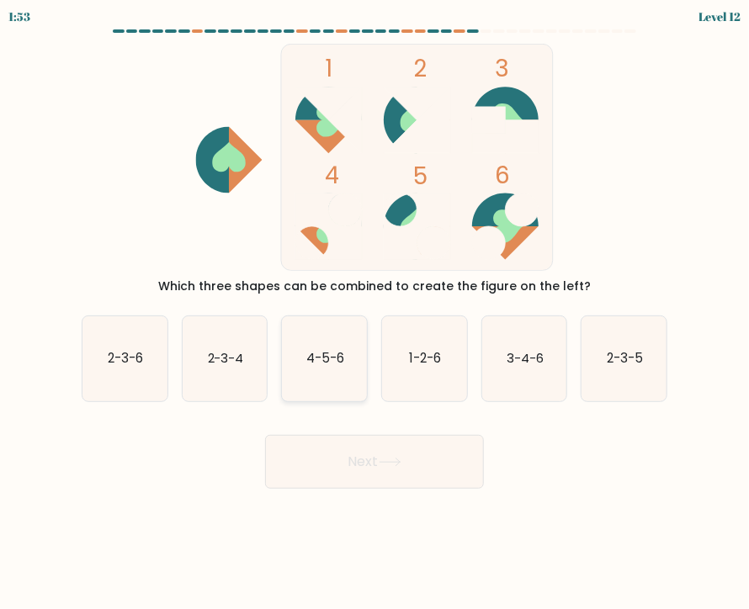
click at [343, 358] on text "4-5-6" at bounding box center [325, 358] width 38 height 18
click at [374, 313] on input "c. 4-5-6" at bounding box center [374, 309] width 1 height 8
radio input "true"
click at [374, 453] on button "Next" at bounding box center [374, 462] width 219 height 54
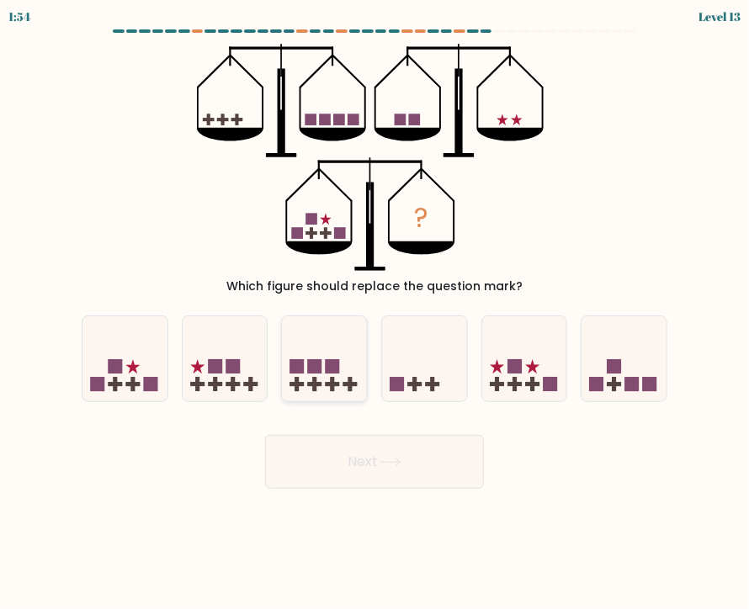
click at [304, 372] on icon at bounding box center [324, 359] width 85 height 70
click at [374, 313] on input "c." at bounding box center [374, 309] width 1 height 8
radio input "true"
click at [326, 459] on button "Next" at bounding box center [374, 462] width 219 height 54
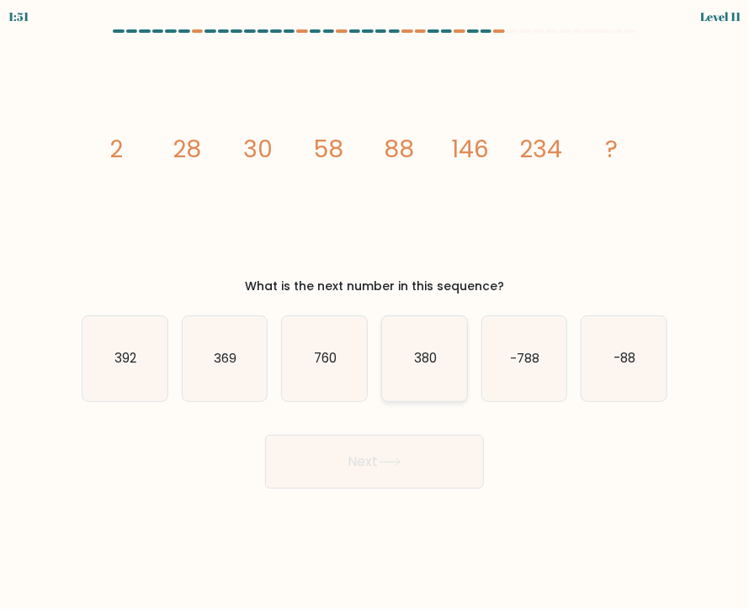
click at [424, 374] on icon "380" at bounding box center [424, 358] width 85 height 85
click at [375, 313] on input "d. 380" at bounding box center [374, 309] width 1 height 8
radio input "true"
click at [420, 470] on button "Next" at bounding box center [374, 462] width 219 height 54
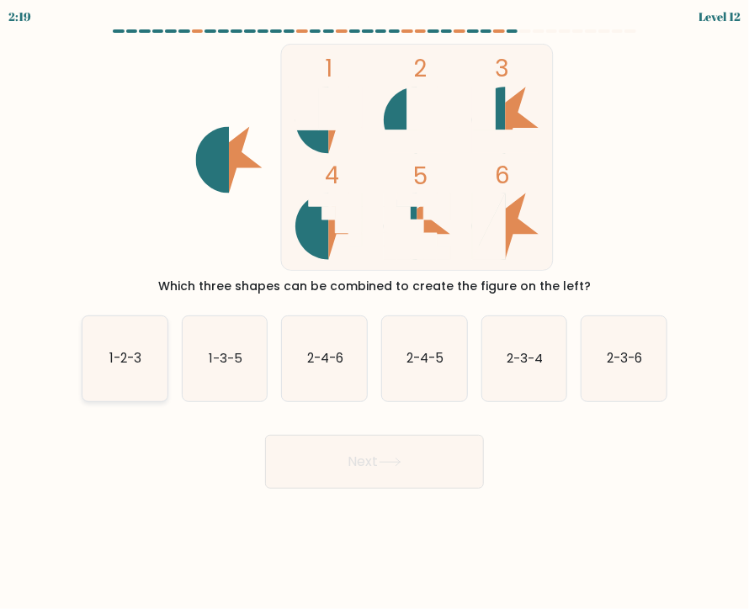
click at [146, 373] on icon "1-2-3" at bounding box center [124, 358] width 85 height 85
click at [374, 313] on input "a. 1-2-3" at bounding box center [374, 309] width 1 height 8
radio input "true"
click at [365, 465] on button "Next" at bounding box center [374, 462] width 219 height 54
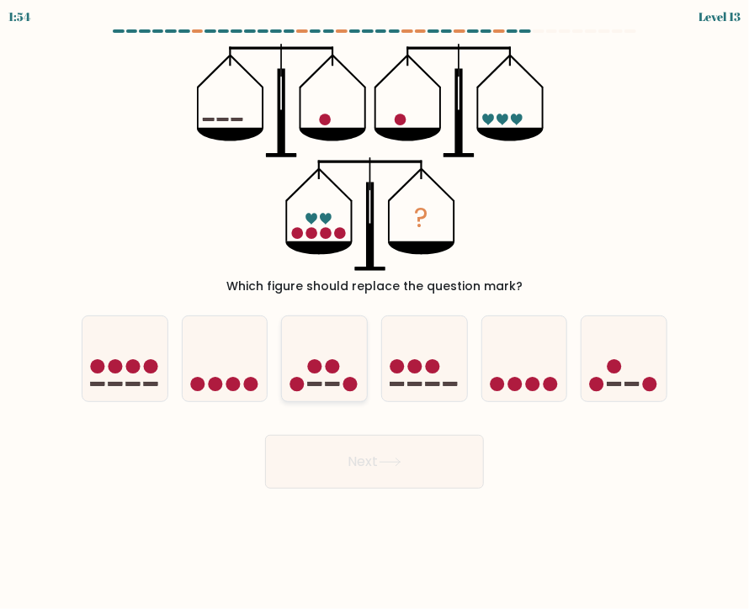
click at [341, 386] on icon at bounding box center [324, 359] width 85 height 70
click at [374, 313] on input "c." at bounding box center [374, 309] width 1 height 8
radio input "true"
click at [430, 448] on button "Next" at bounding box center [374, 462] width 219 height 54
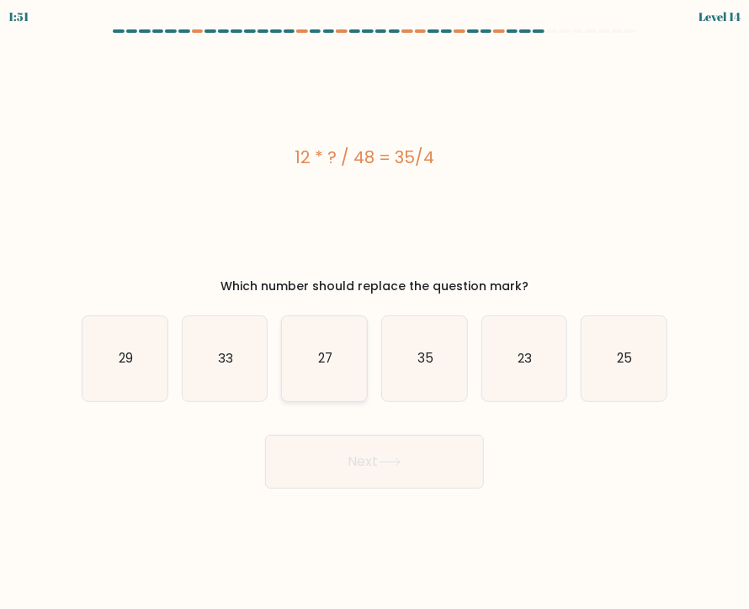
click at [335, 379] on icon "27" at bounding box center [324, 358] width 85 height 85
click at [374, 313] on input "c. 27" at bounding box center [374, 309] width 1 height 8
radio input "true"
click at [410, 459] on button "Next" at bounding box center [374, 462] width 219 height 54
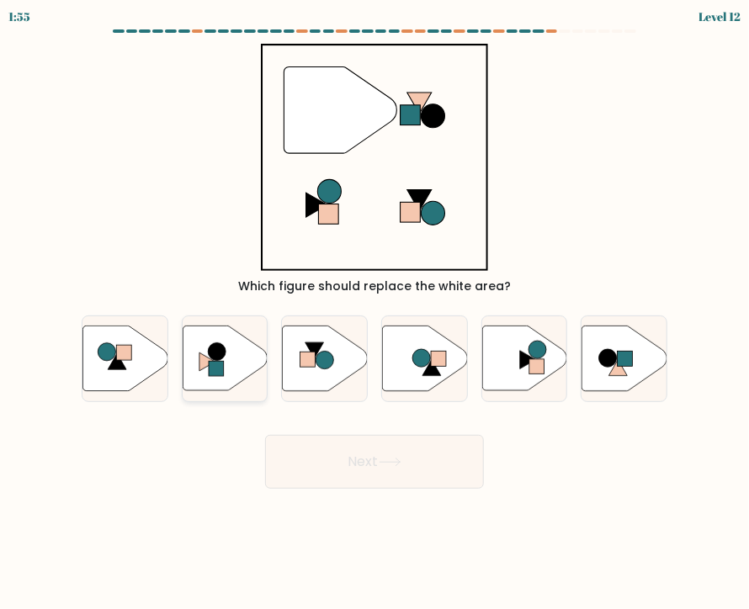
click at [203, 366] on icon at bounding box center [207, 362] width 16 height 19
click at [374, 313] on input "b." at bounding box center [374, 309] width 1 height 8
radio input "true"
click at [426, 459] on button "Next" at bounding box center [374, 462] width 219 height 54
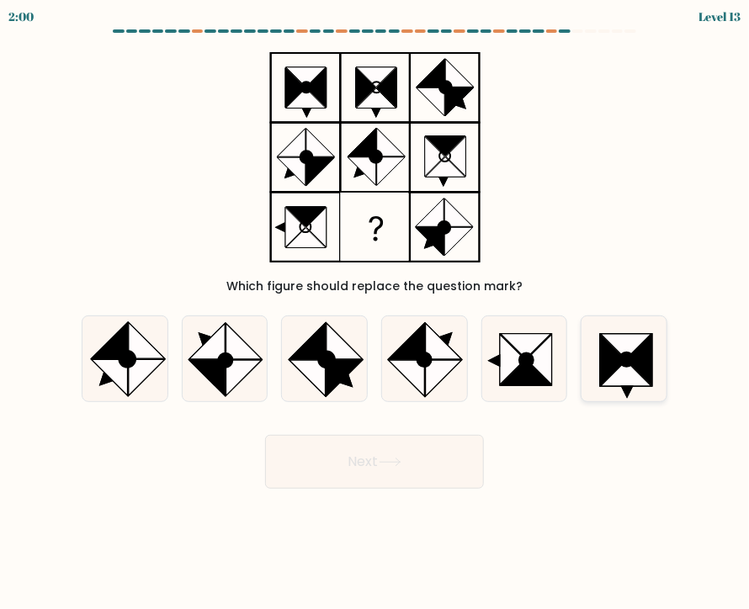
click at [648, 370] on icon at bounding box center [639, 360] width 25 height 50
click at [375, 313] on input "f." at bounding box center [374, 309] width 1 height 8
radio input "true"
click at [379, 453] on button "Next" at bounding box center [374, 462] width 219 height 54
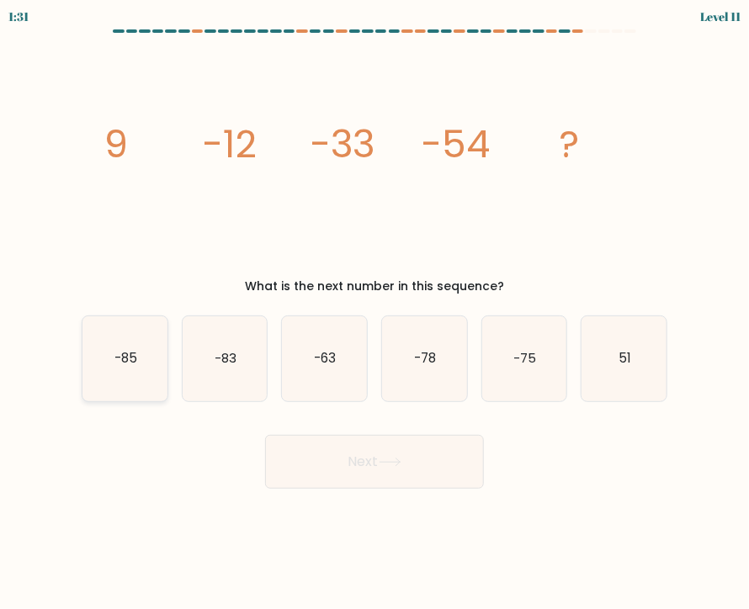
click at [106, 377] on icon "-85" at bounding box center [124, 358] width 85 height 85
click at [374, 313] on input "a. -85" at bounding box center [374, 309] width 1 height 8
radio input "true"
click at [337, 455] on button "Next" at bounding box center [374, 462] width 219 height 54
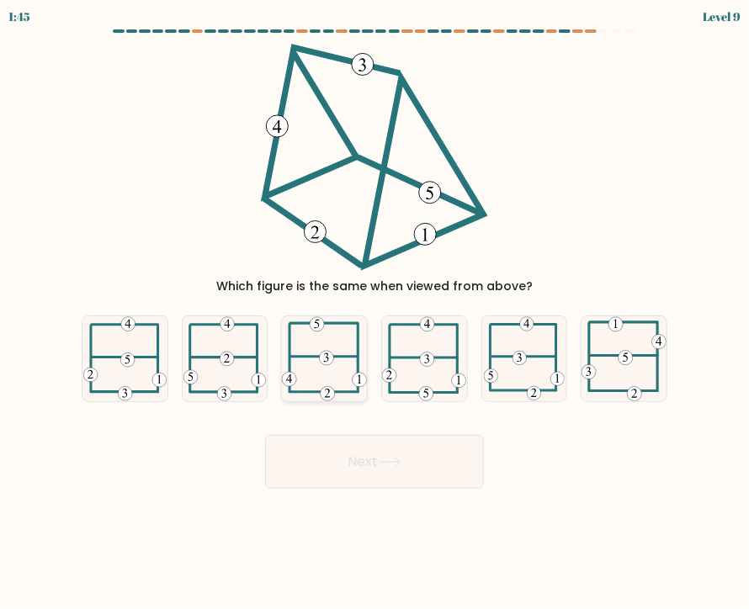
click at [316, 372] on icon at bounding box center [324, 358] width 85 height 84
click at [374, 313] on input "c." at bounding box center [374, 309] width 1 height 8
radio input "true"
click at [418, 467] on button "Next" at bounding box center [374, 462] width 219 height 54
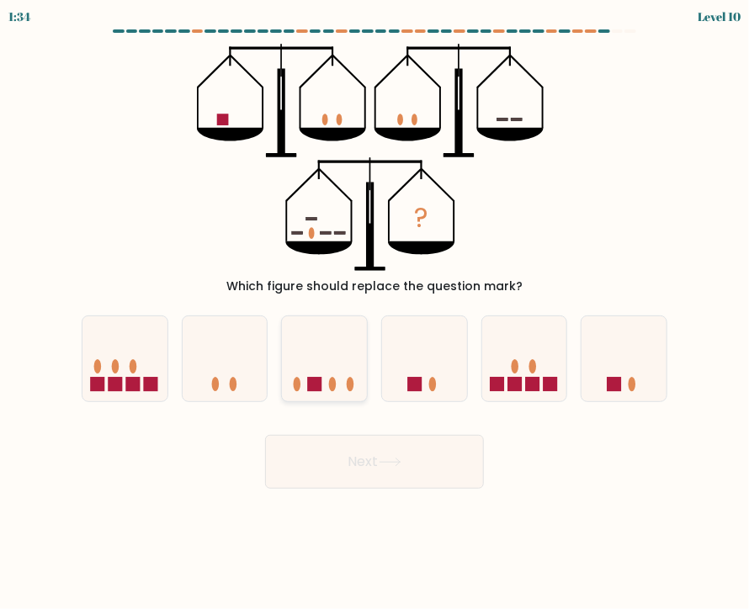
click at [327, 385] on icon at bounding box center [324, 359] width 85 height 70
click at [374, 313] on input "c." at bounding box center [374, 309] width 1 height 8
radio input "true"
click at [387, 474] on button "Next" at bounding box center [374, 462] width 219 height 54
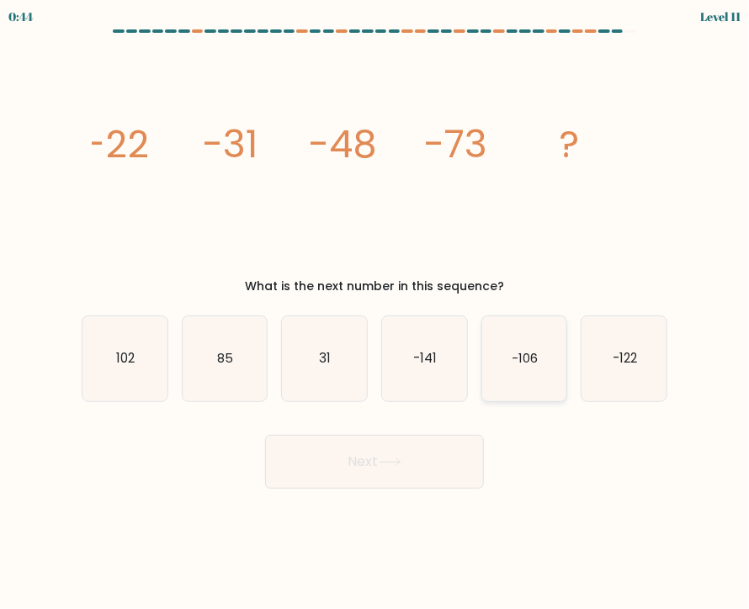
click at [531, 374] on icon "-106" at bounding box center [524, 358] width 85 height 85
click at [375, 313] on input "e. -106" at bounding box center [374, 309] width 1 height 8
radio input "true"
click at [440, 475] on button "Next" at bounding box center [374, 462] width 219 height 54
click at [433, 454] on button "Next" at bounding box center [374, 462] width 219 height 54
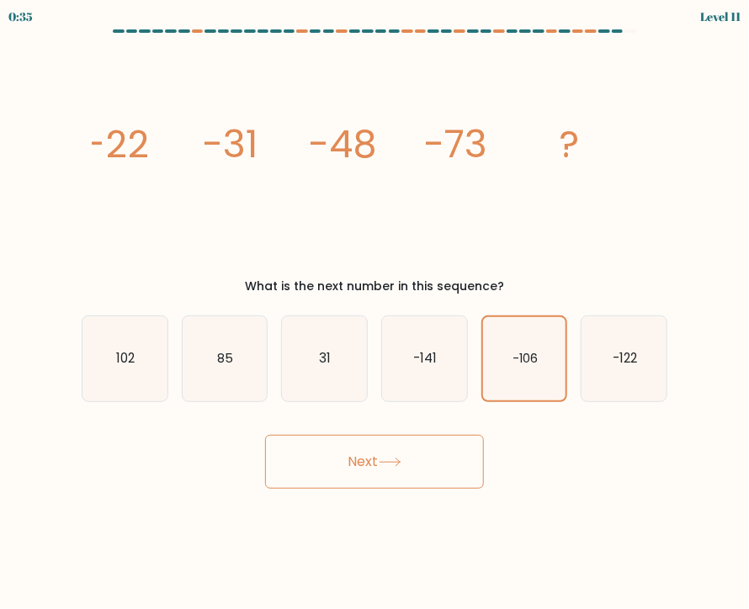
click at [397, 452] on button "Next" at bounding box center [374, 462] width 219 height 54
click at [625, 362] on text "-122" at bounding box center [625, 358] width 24 height 18
click at [375, 313] on input "f. -122" at bounding box center [374, 309] width 1 height 8
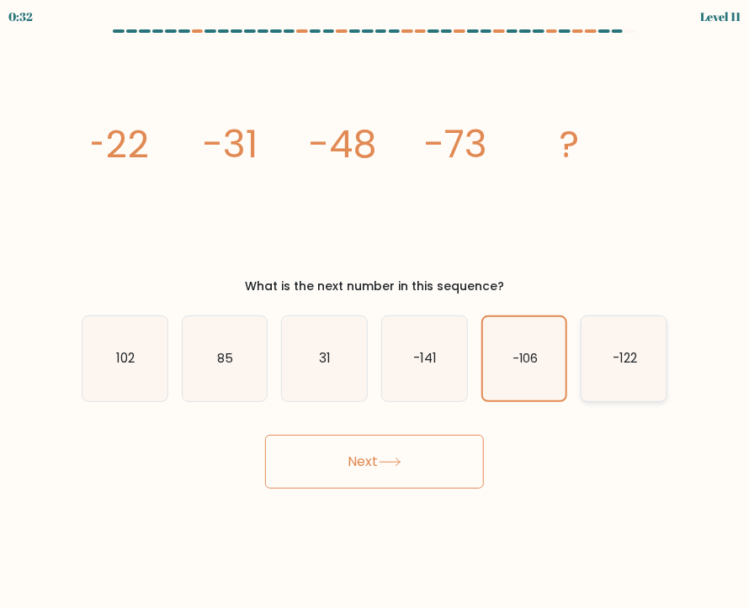
radio input "true"
click at [442, 472] on button "Next" at bounding box center [374, 462] width 219 height 54
click at [414, 457] on button "Next" at bounding box center [374, 462] width 219 height 54
click at [412, 457] on button "Next" at bounding box center [374, 462] width 219 height 54
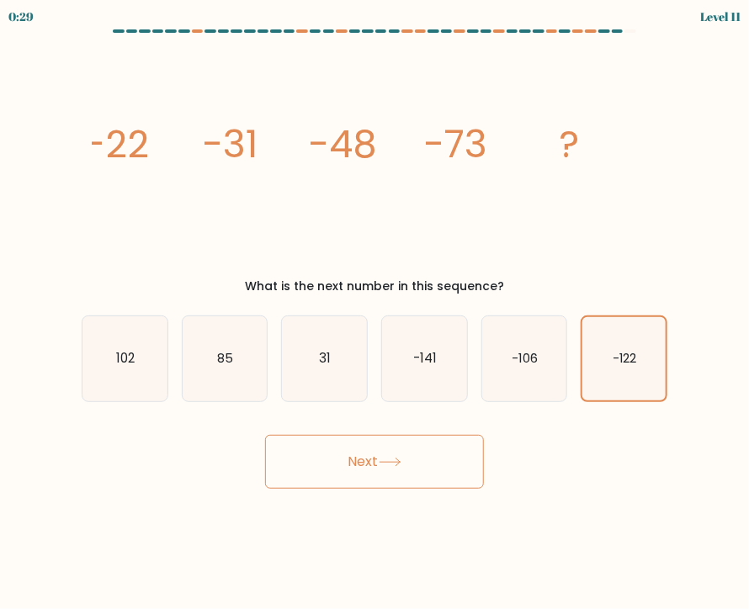
click at [414, 455] on button "Next" at bounding box center [374, 462] width 219 height 54
click at [406, 449] on button "Next" at bounding box center [374, 462] width 219 height 54
click at [407, 452] on button "Next" at bounding box center [374, 462] width 219 height 54
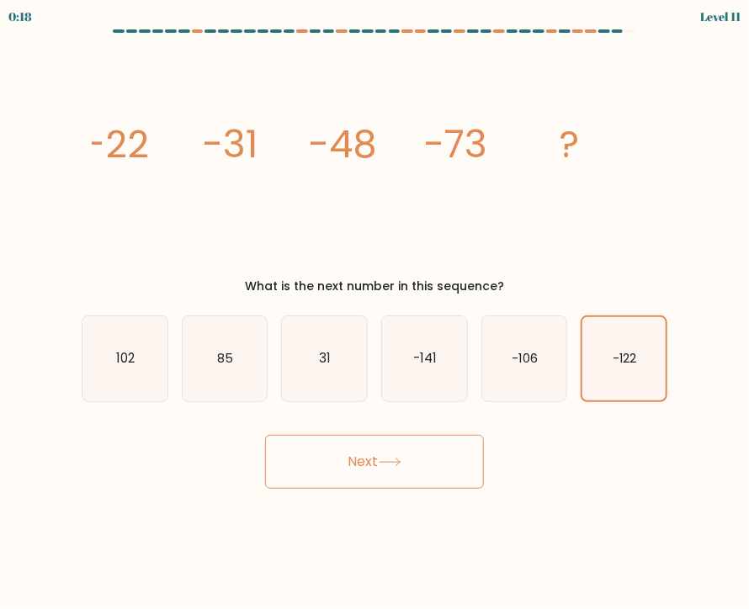
click at [399, 453] on button "Next" at bounding box center [374, 462] width 219 height 54
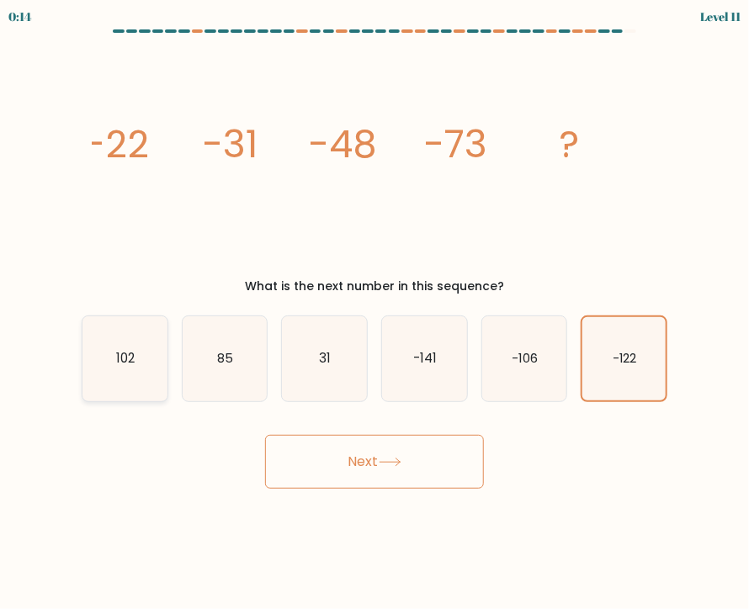
click at [141, 374] on icon "102" at bounding box center [124, 358] width 85 height 85
click at [374, 313] on input "a. 102" at bounding box center [374, 309] width 1 height 8
radio input "true"
click at [425, 341] on icon "-141" at bounding box center [424, 358] width 85 height 85
click at [375, 313] on input "d. -141" at bounding box center [374, 309] width 1 height 8
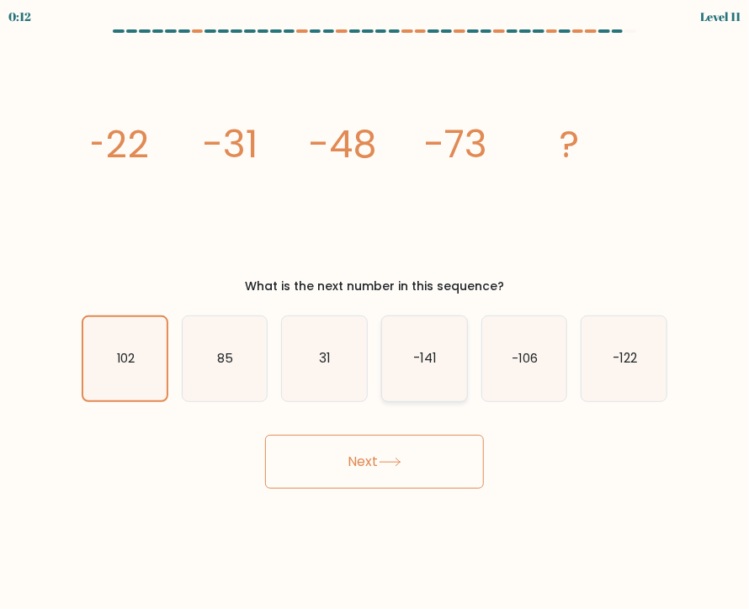
radio input "true"
drag, startPoint x: 425, startPoint y: 341, endPoint x: 435, endPoint y: 356, distance: 18.2
click at [435, 356] on text "-141" at bounding box center [425, 358] width 22 height 17
drag, startPoint x: 435, startPoint y: 356, endPoint x: 576, endPoint y: 428, distance: 158.8
click at [576, 428] on div "Next" at bounding box center [375, 455] width 606 height 66
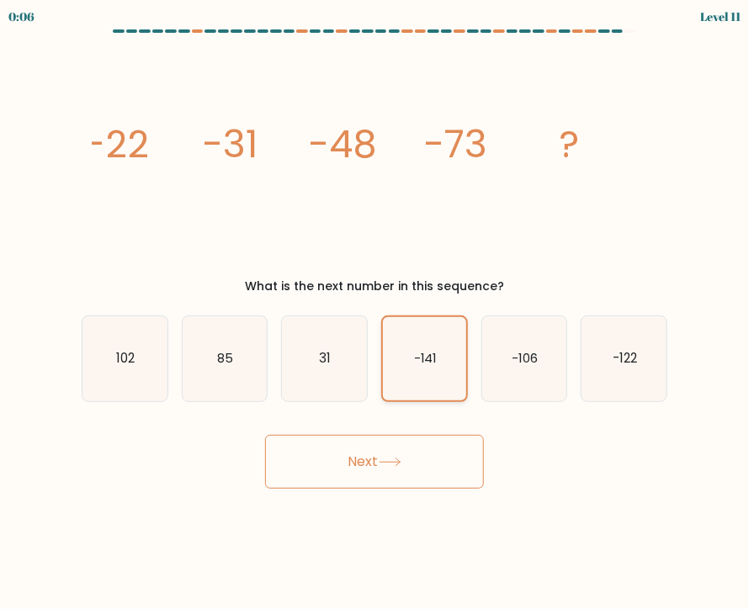
click at [405, 361] on icon "-141" at bounding box center [424, 358] width 83 height 83
click at [375, 313] on input "d. -141" at bounding box center [374, 309] width 1 height 8
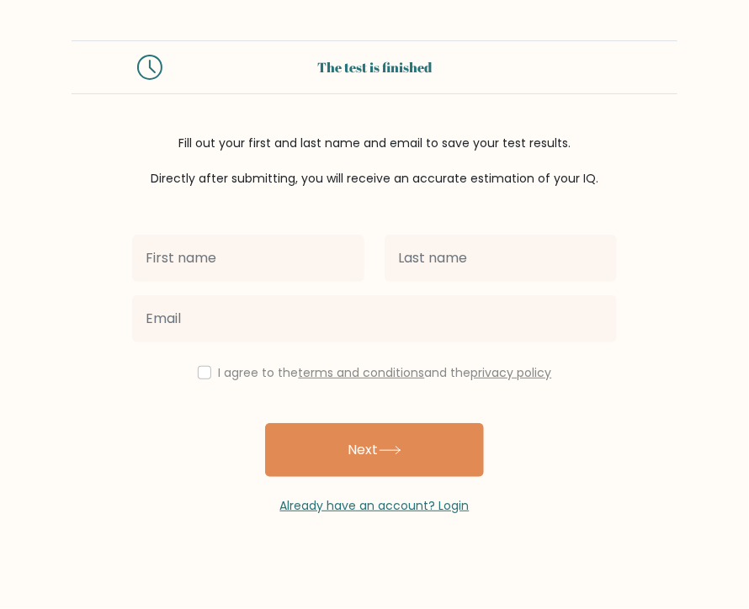
click at [288, 257] on input "text" at bounding box center [248, 258] width 232 height 47
type input "[PERSON_NAME]"
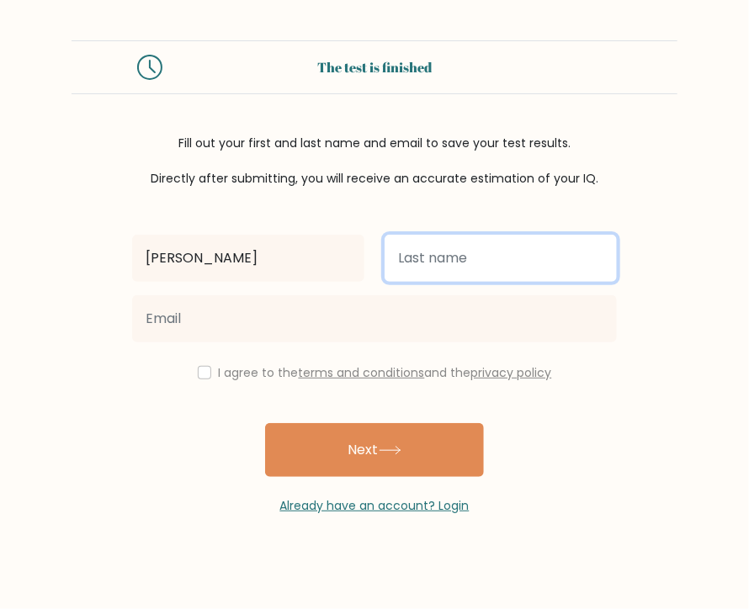
type input "Dela cruz"
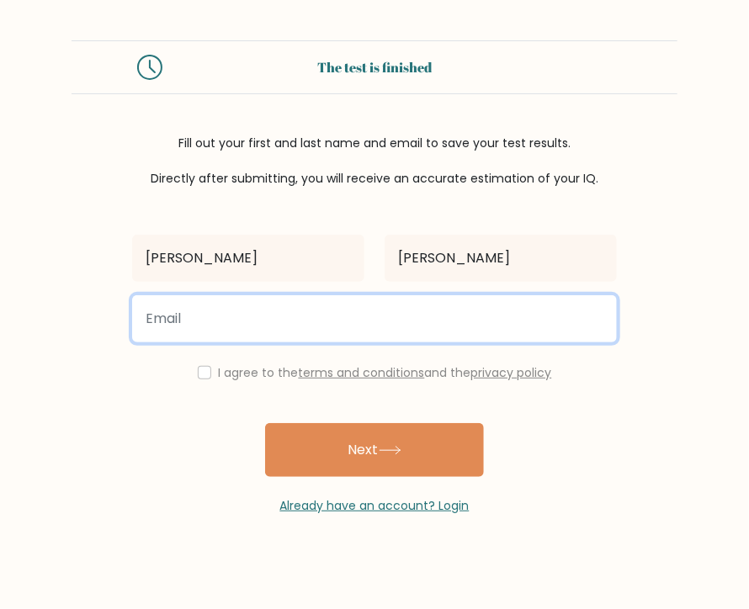
type input "ruthconsignado@gmail.com"
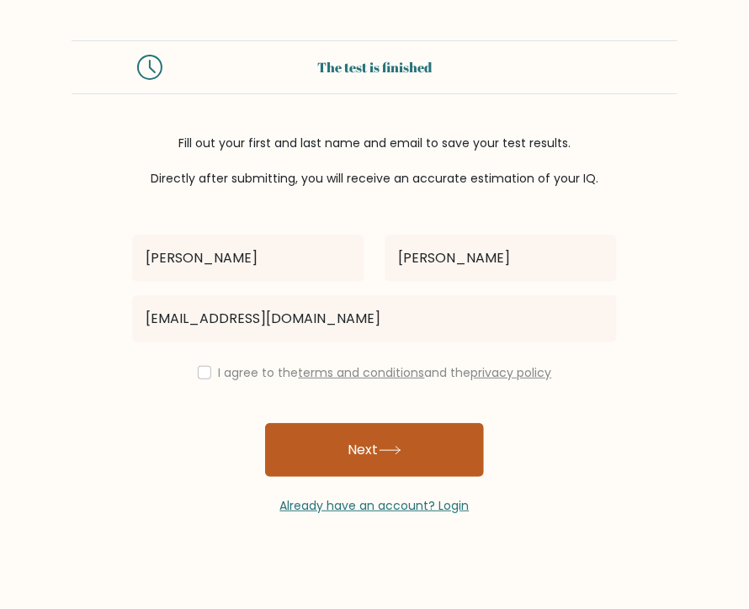
click button "Next"
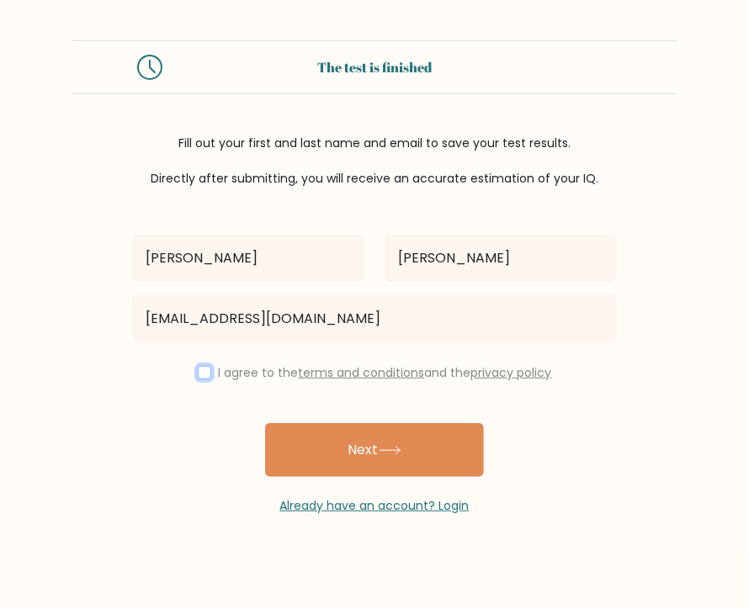
click input "checkbox"
checkbox input "true"
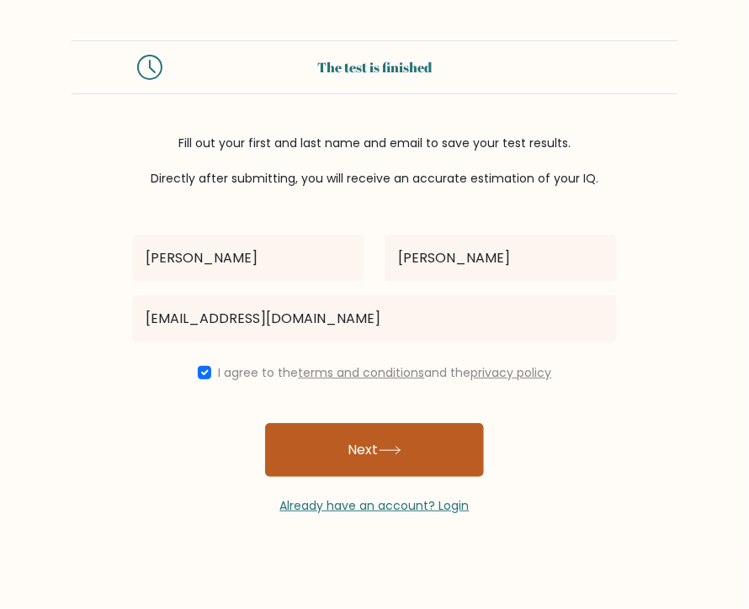
click button "Next"
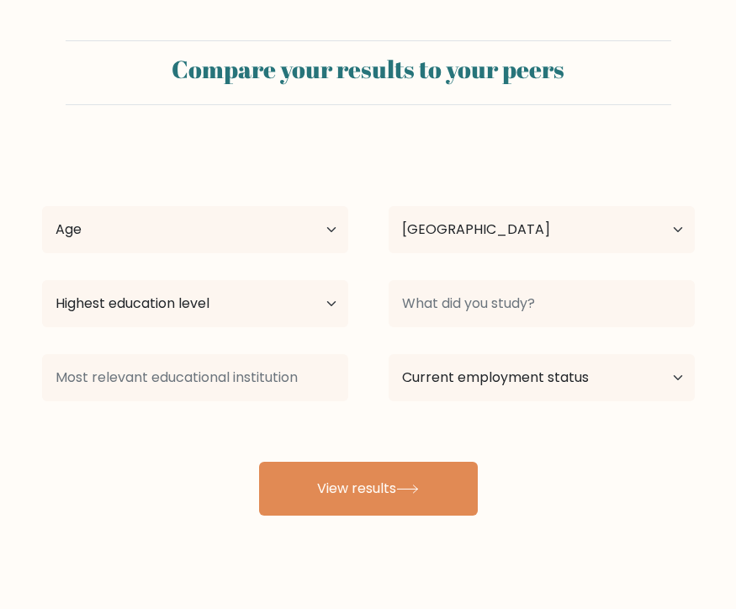
select select "PH"
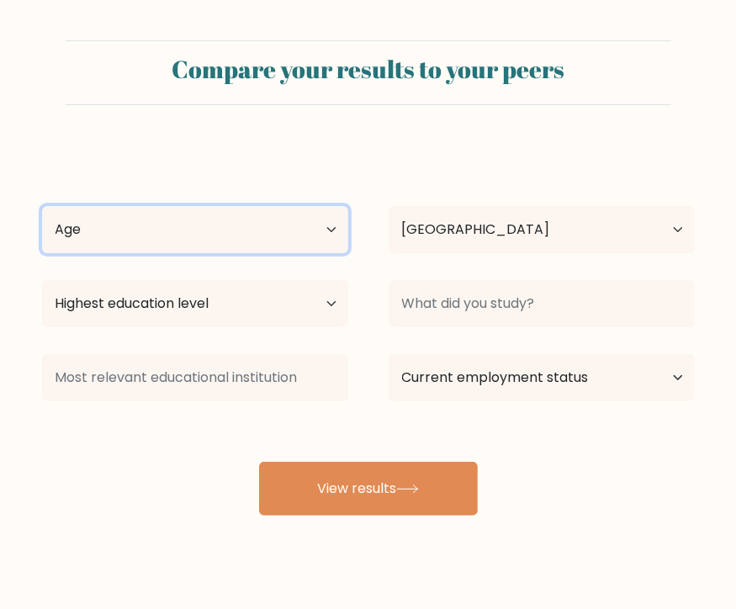
click at [294, 226] on select "Age Under [DEMOGRAPHIC_DATA] [DEMOGRAPHIC_DATA] [DEMOGRAPHIC_DATA] [DEMOGRAPHIC…" at bounding box center [195, 229] width 306 height 47
select select "25_34"
click at [42, 206] on select "Age Under [DEMOGRAPHIC_DATA] [DEMOGRAPHIC_DATA] [DEMOGRAPHIC_DATA] [DEMOGRAPHIC…" at bounding box center [195, 229] width 306 height 47
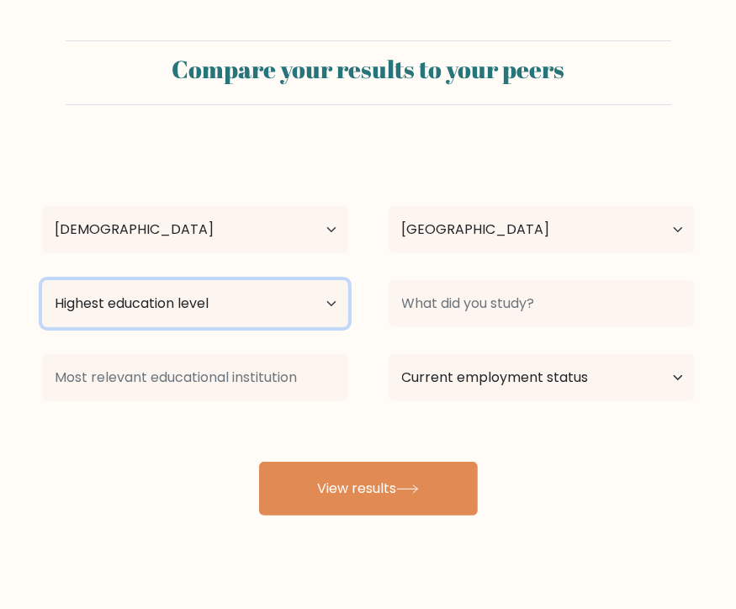
click at [321, 309] on select "Highest education level No schooling Primary Lower Secondary Upper Secondary Oc…" at bounding box center [195, 303] width 306 height 47
select select "bachelors_degree"
click at [42, 280] on select "Highest education level No schooling Primary Lower Secondary Upper Secondary Oc…" at bounding box center [195, 303] width 306 height 47
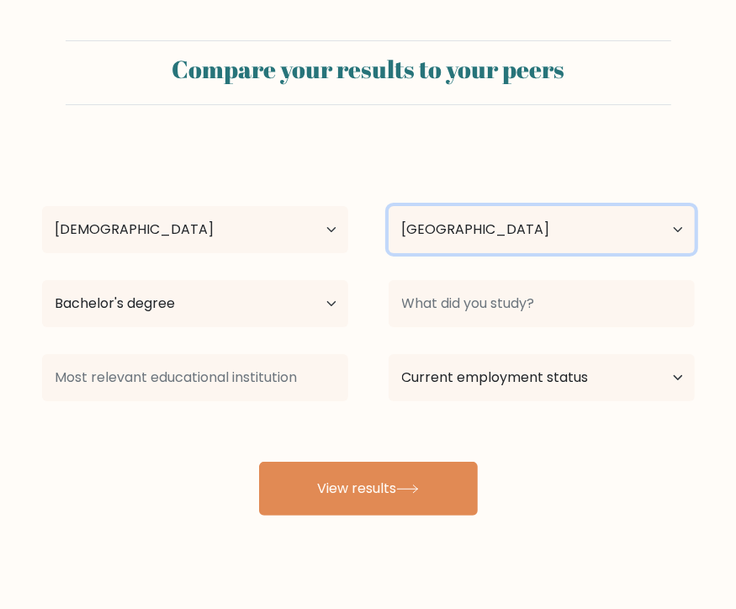
click at [563, 221] on select "Country [GEOGRAPHIC_DATA] [GEOGRAPHIC_DATA] [GEOGRAPHIC_DATA] [US_STATE] [GEOGR…" at bounding box center [542, 229] width 306 height 47
click at [541, 224] on select "Country [GEOGRAPHIC_DATA] [GEOGRAPHIC_DATA] [GEOGRAPHIC_DATA] [US_STATE] [GEOGR…" at bounding box center [542, 229] width 306 height 47
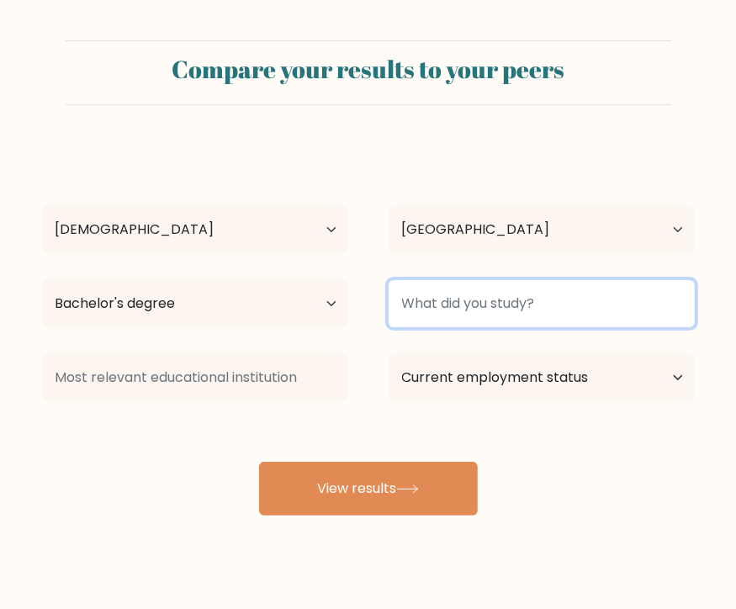
click at [557, 305] on input at bounding box center [542, 303] width 306 height 47
click at [523, 316] on input at bounding box center [542, 303] width 306 height 47
click at [521, 305] on input at bounding box center [542, 303] width 306 height 47
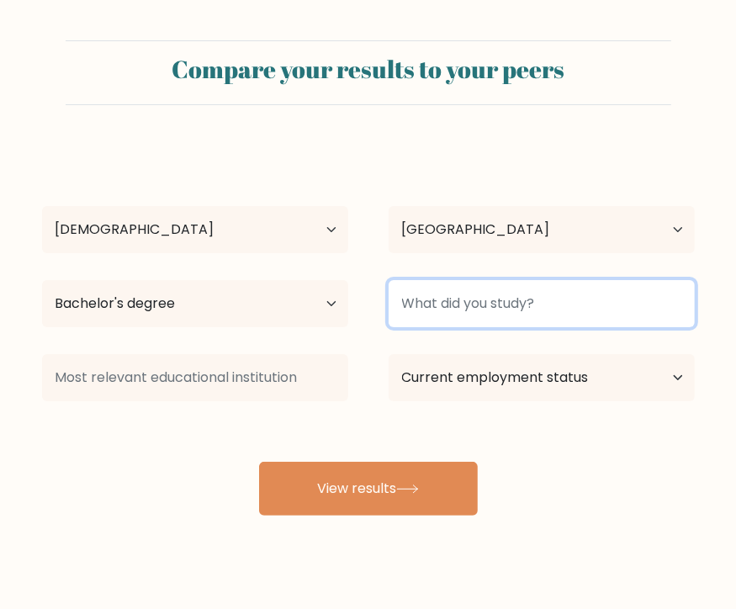
click at [521, 305] on input at bounding box center [542, 303] width 306 height 47
click at [521, 306] on input at bounding box center [542, 303] width 306 height 47
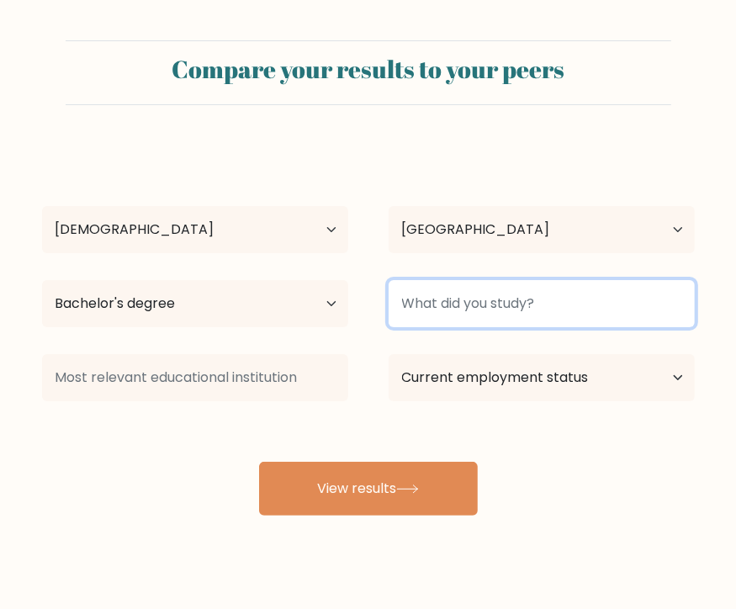
click at [521, 306] on input at bounding box center [542, 303] width 306 height 47
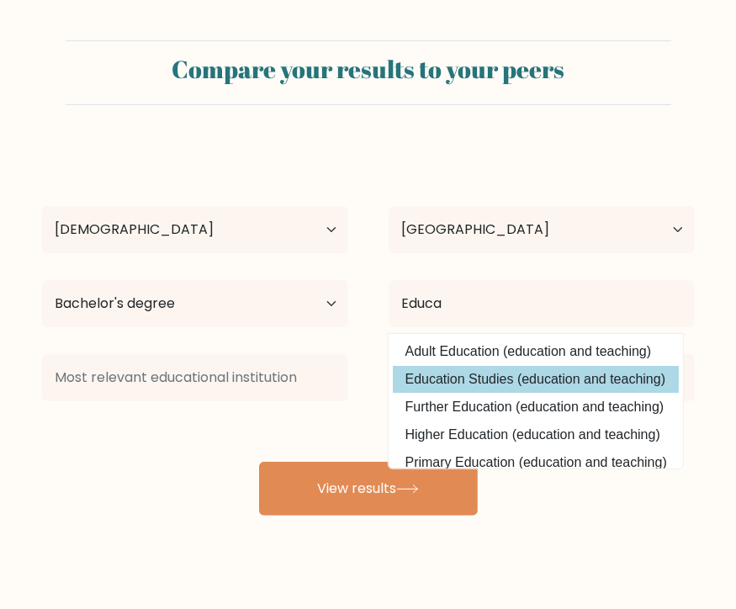
click at [522, 390] on div "[PERSON_NAME] [PERSON_NAME] Age Under [DEMOGRAPHIC_DATA] [DEMOGRAPHIC_DATA] [DE…" at bounding box center [368, 331] width 673 height 370
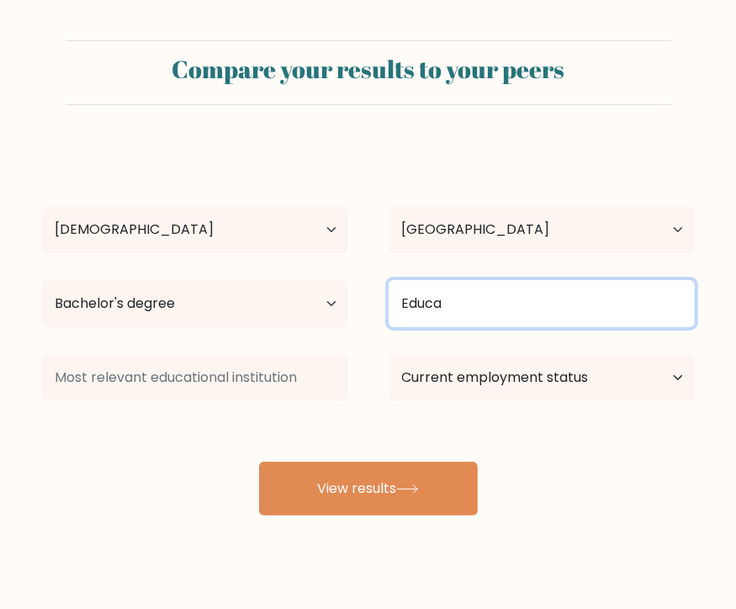
click at [501, 310] on input "Educa" at bounding box center [542, 303] width 306 height 47
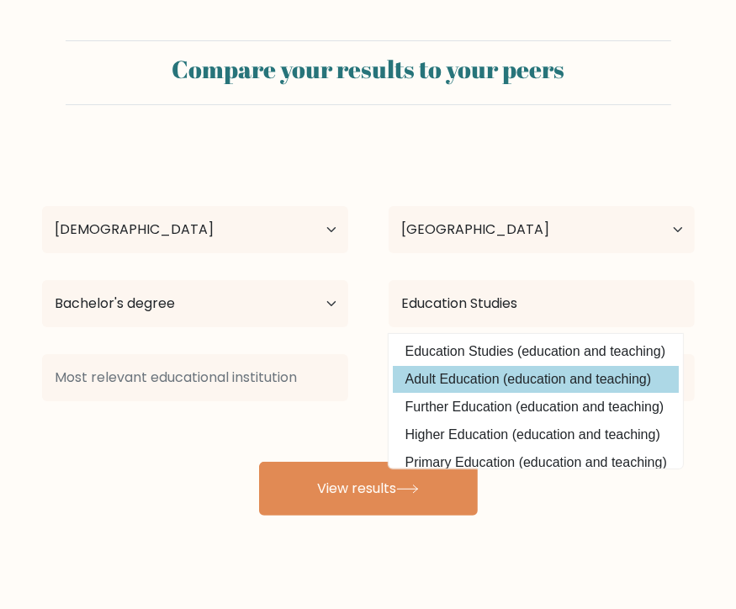
click at [422, 374] on div "[PERSON_NAME] [PERSON_NAME] Age Under [DEMOGRAPHIC_DATA] [DEMOGRAPHIC_DATA] [DE…" at bounding box center [368, 331] width 673 height 370
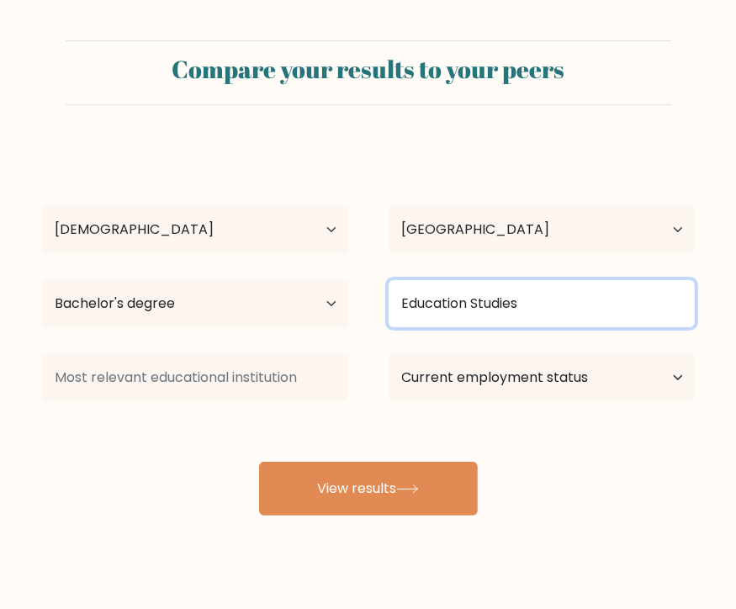
click at [523, 298] on input "Education Studies" at bounding box center [542, 303] width 306 height 47
click at [589, 312] on input "Education Studies" at bounding box center [542, 303] width 306 height 47
click at [560, 286] on input "Education Studies" at bounding box center [542, 303] width 306 height 47
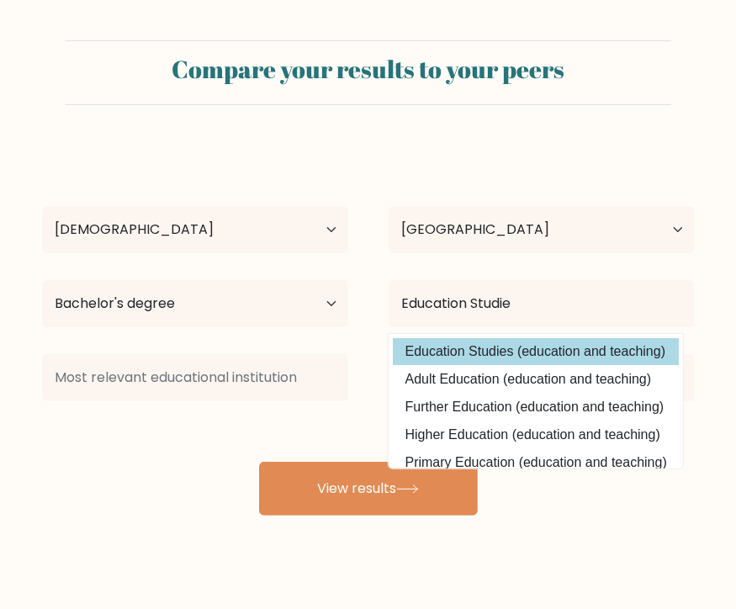
click at [549, 348] on div "[PERSON_NAME] [PERSON_NAME] Age Under [DEMOGRAPHIC_DATA] [DEMOGRAPHIC_DATA] [DE…" at bounding box center [368, 331] width 673 height 370
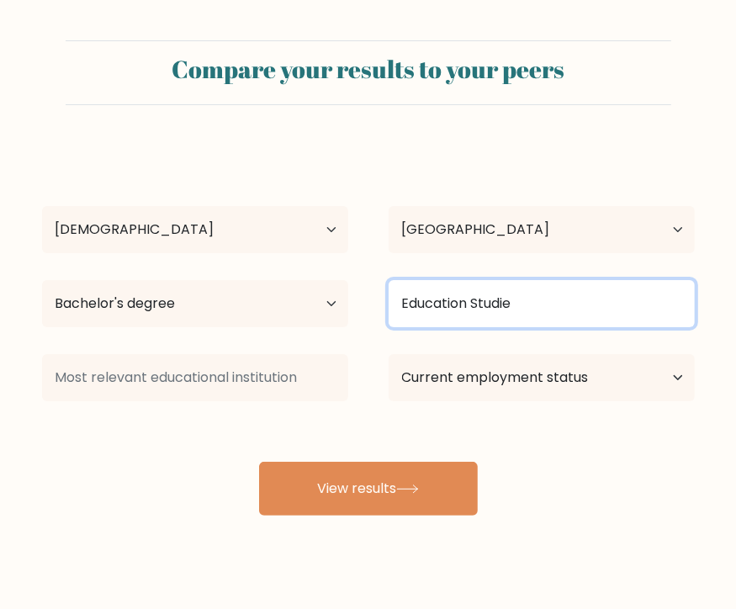
click at [540, 290] on input "Education Studie" at bounding box center [542, 303] width 306 height 47
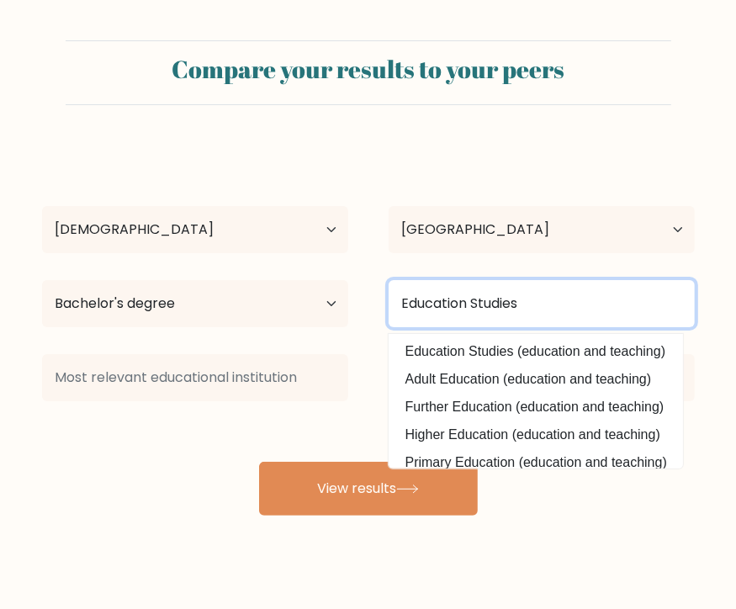
type input "Education Studies"
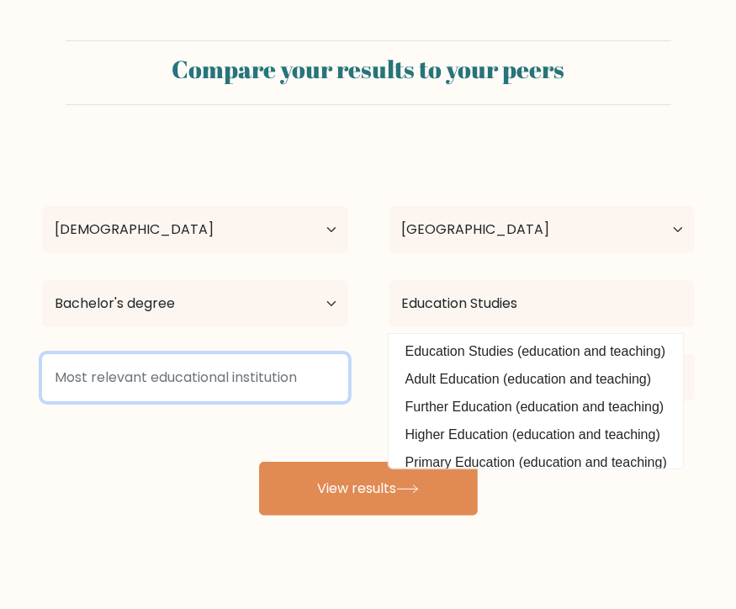
click at [320, 377] on input at bounding box center [195, 377] width 306 height 47
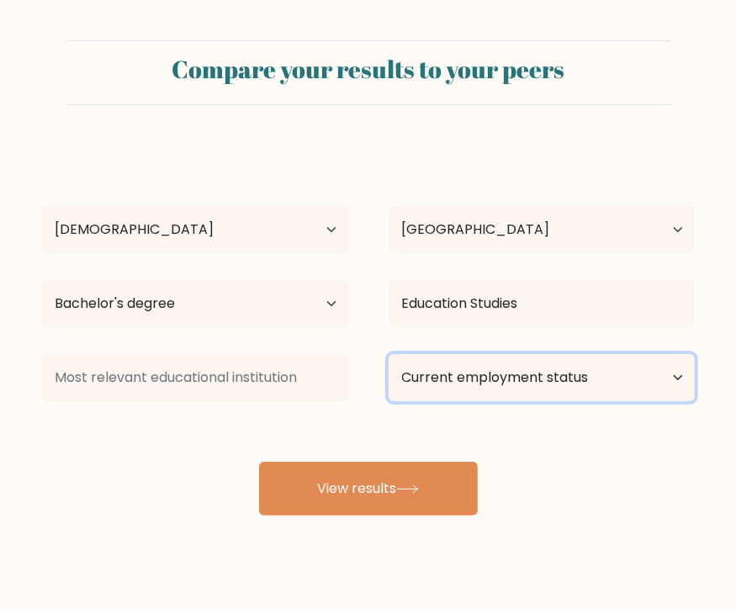
click at [546, 376] on select "Current employment status Employed Student Retired Other / prefer not to answer" at bounding box center [542, 377] width 306 height 47
select select "other"
click at [389, 354] on select "Current employment status Employed Student Retired Other / prefer not to answer" at bounding box center [542, 377] width 306 height 47
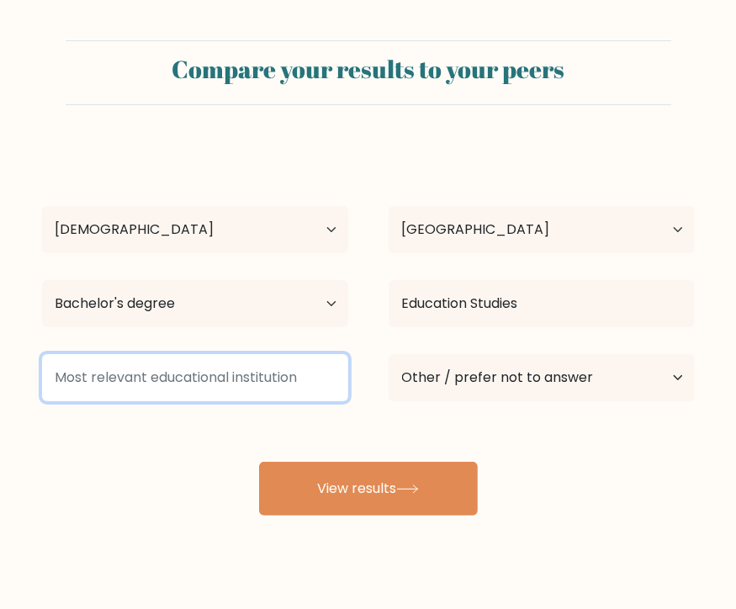
click at [250, 379] on input at bounding box center [195, 377] width 306 height 47
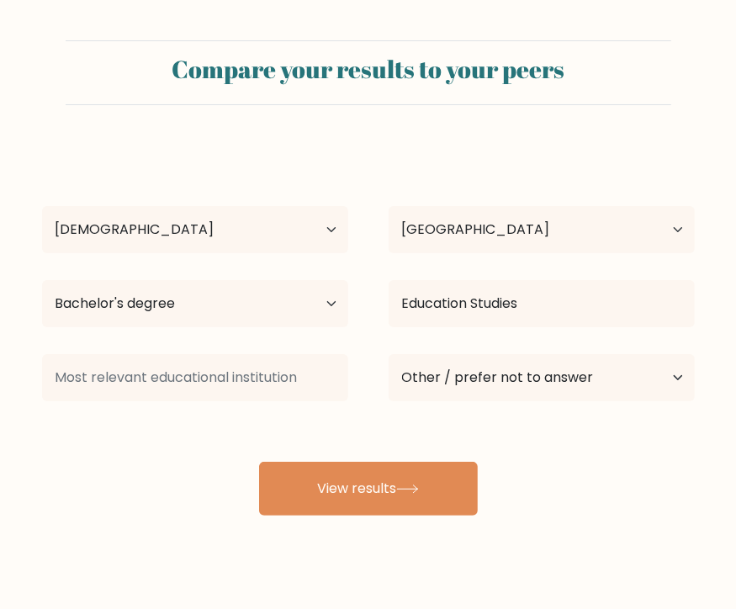
click at [512, 423] on div "[PERSON_NAME] [PERSON_NAME] Age Under [DEMOGRAPHIC_DATA] [DEMOGRAPHIC_DATA] [DE…" at bounding box center [368, 331] width 673 height 370
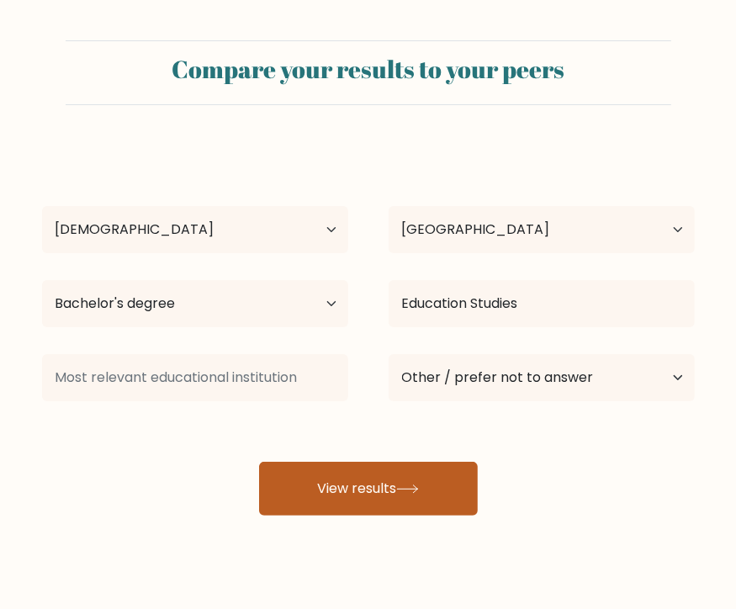
click at [422, 481] on button "View results" at bounding box center [368, 489] width 219 height 54
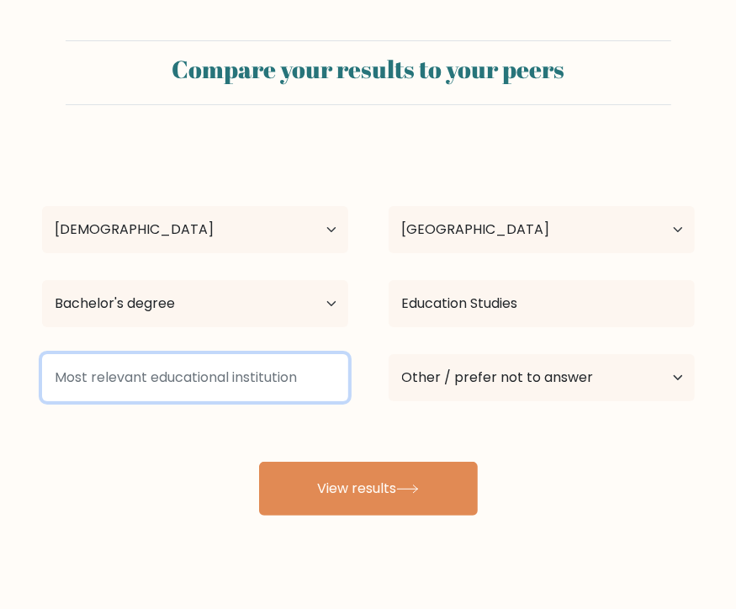
click at [278, 372] on input at bounding box center [195, 377] width 306 height 47
click at [64, 376] on input "n/A" at bounding box center [195, 377] width 306 height 47
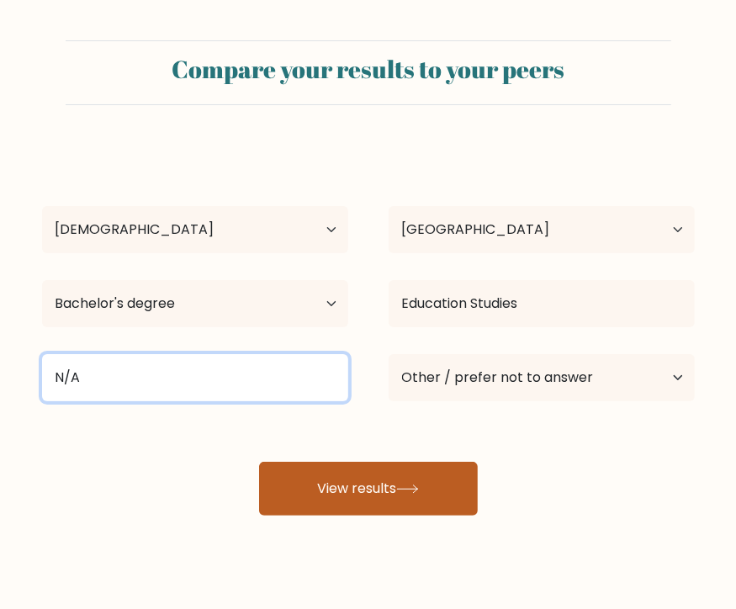
type input "N/A"
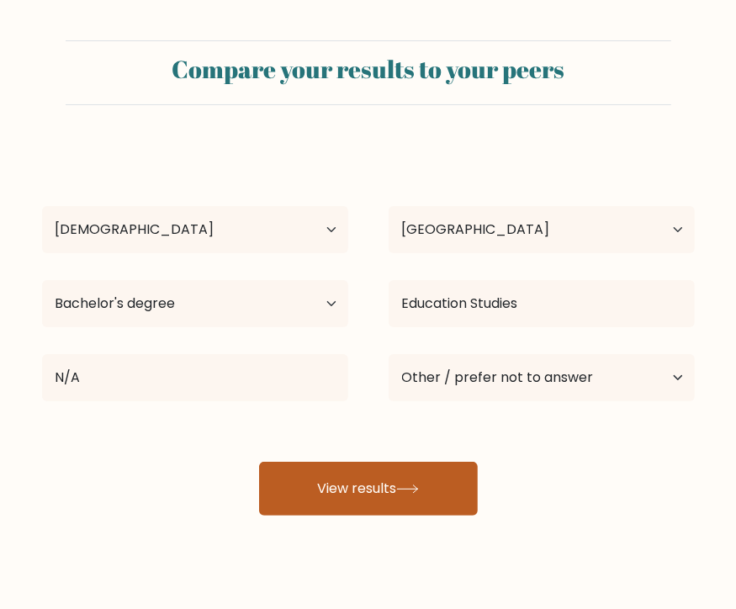
click at [345, 478] on button "View results" at bounding box center [368, 489] width 219 height 54
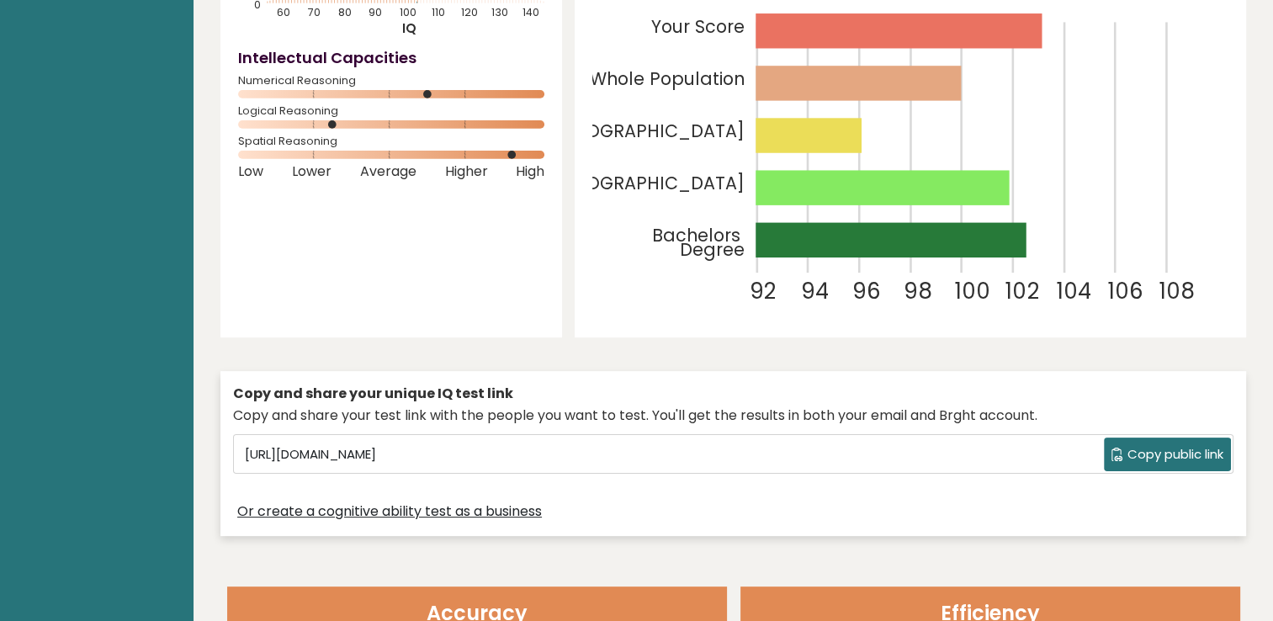
scroll to position [337, 0]
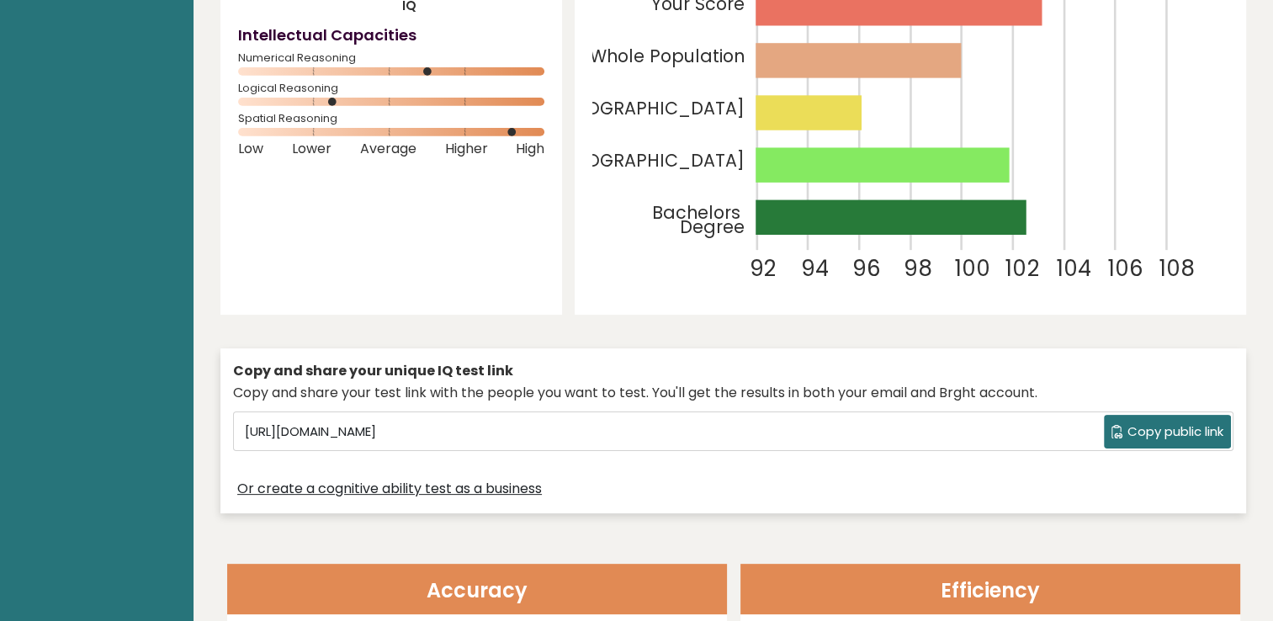
click at [748, 431] on span "Copy public link" at bounding box center [1175, 431] width 96 height 19
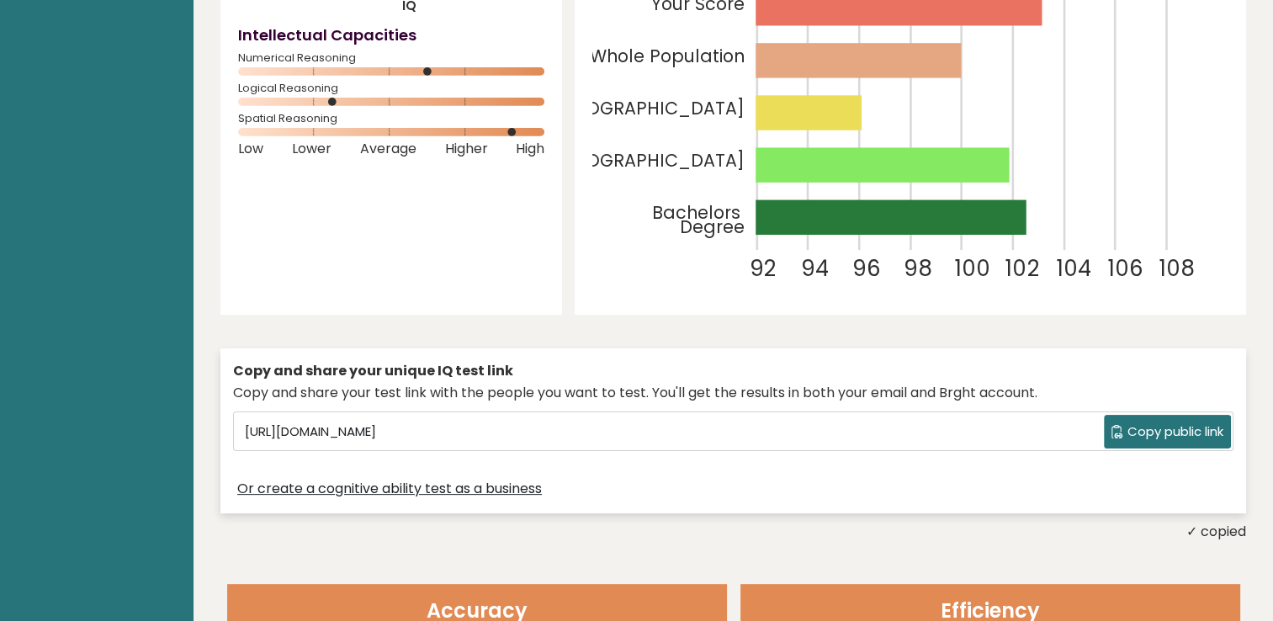
click at [624, 335] on div "[PERSON_NAME] [PERSON_NAME] [GEOGRAPHIC_DATA] IQ: 103 Population/% IQ 0 1 2 60 …" at bounding box center [733, 137] width 1026 height 809
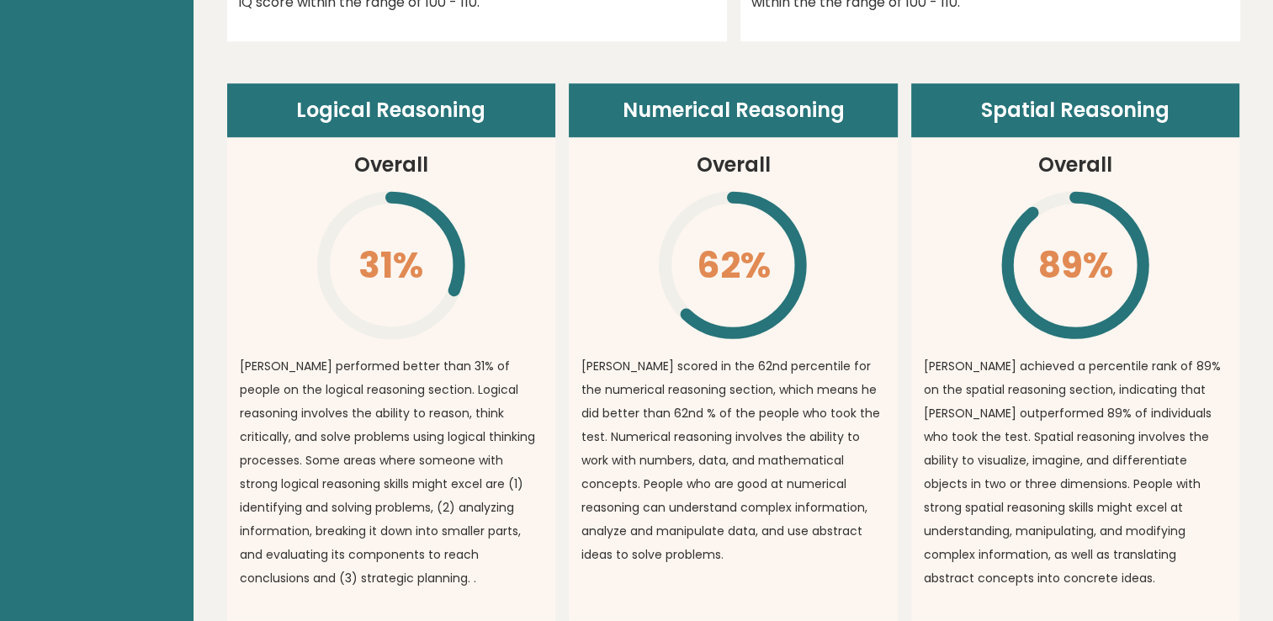
scroll to position [1346, 0]
